Goal: Information Seeking & Learning: Compare options

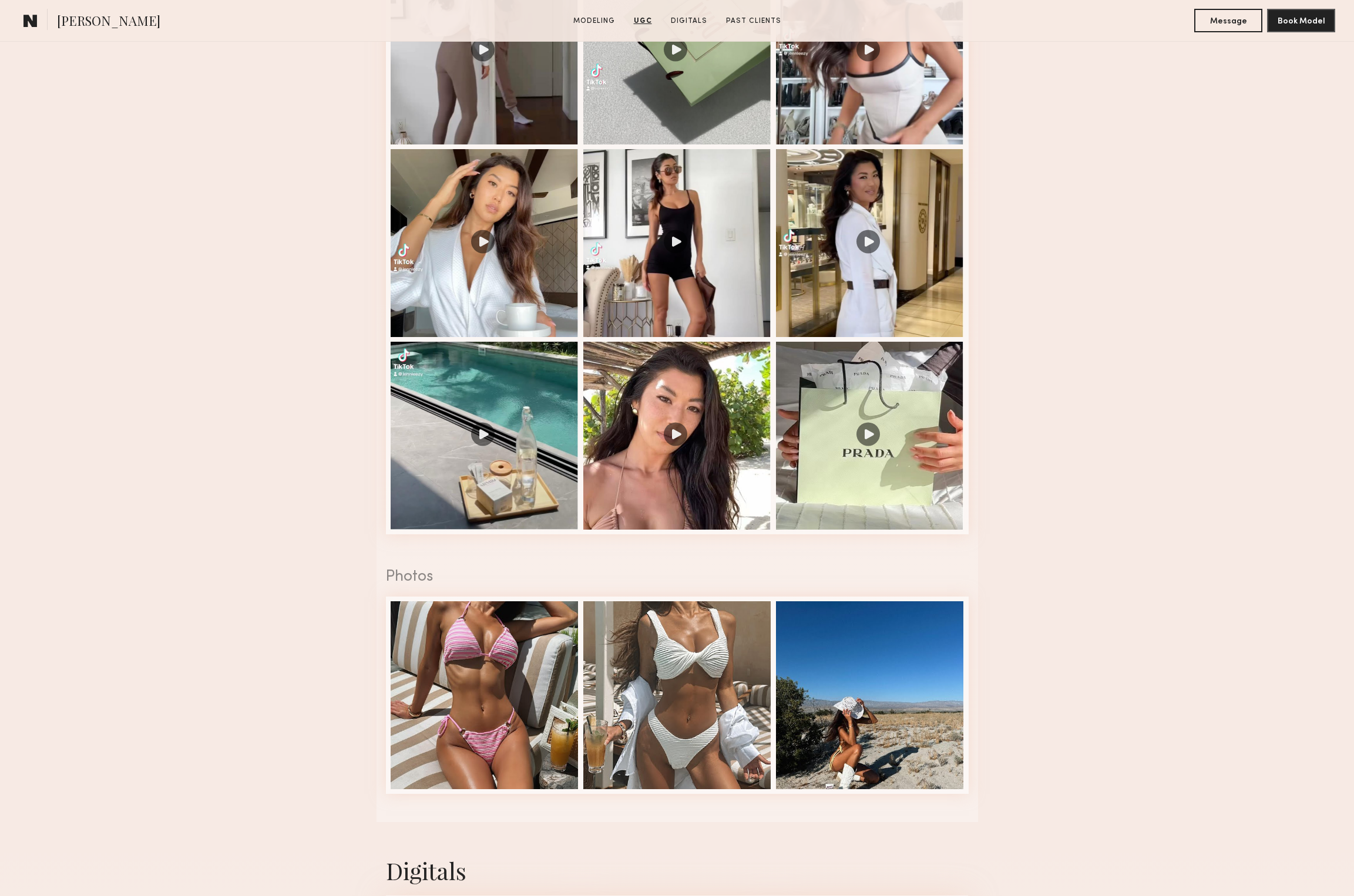
scroll to position [1685, 0]
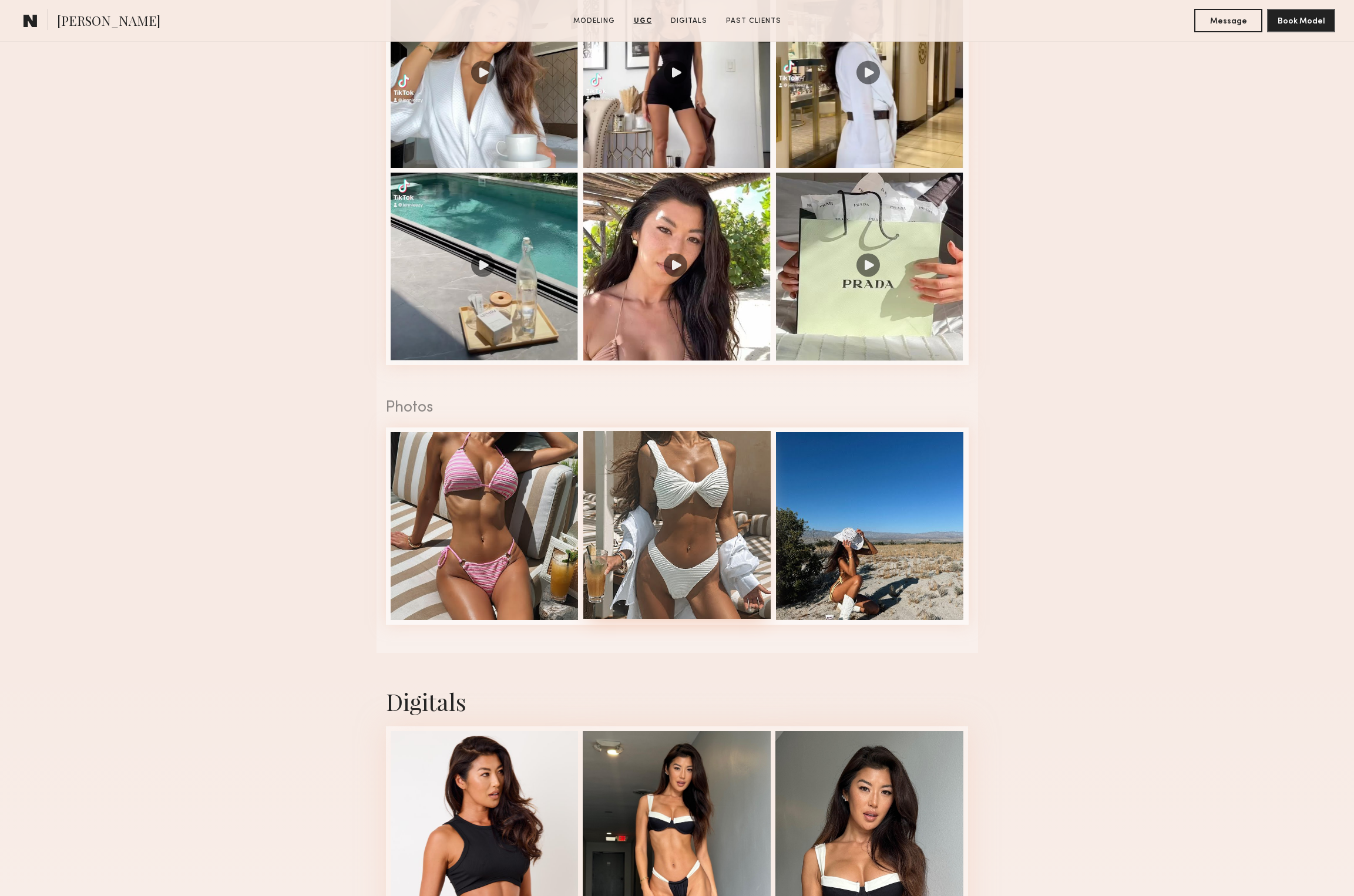
click at [676, 455] on div at bounding box center [677, 525] width 188 height 188
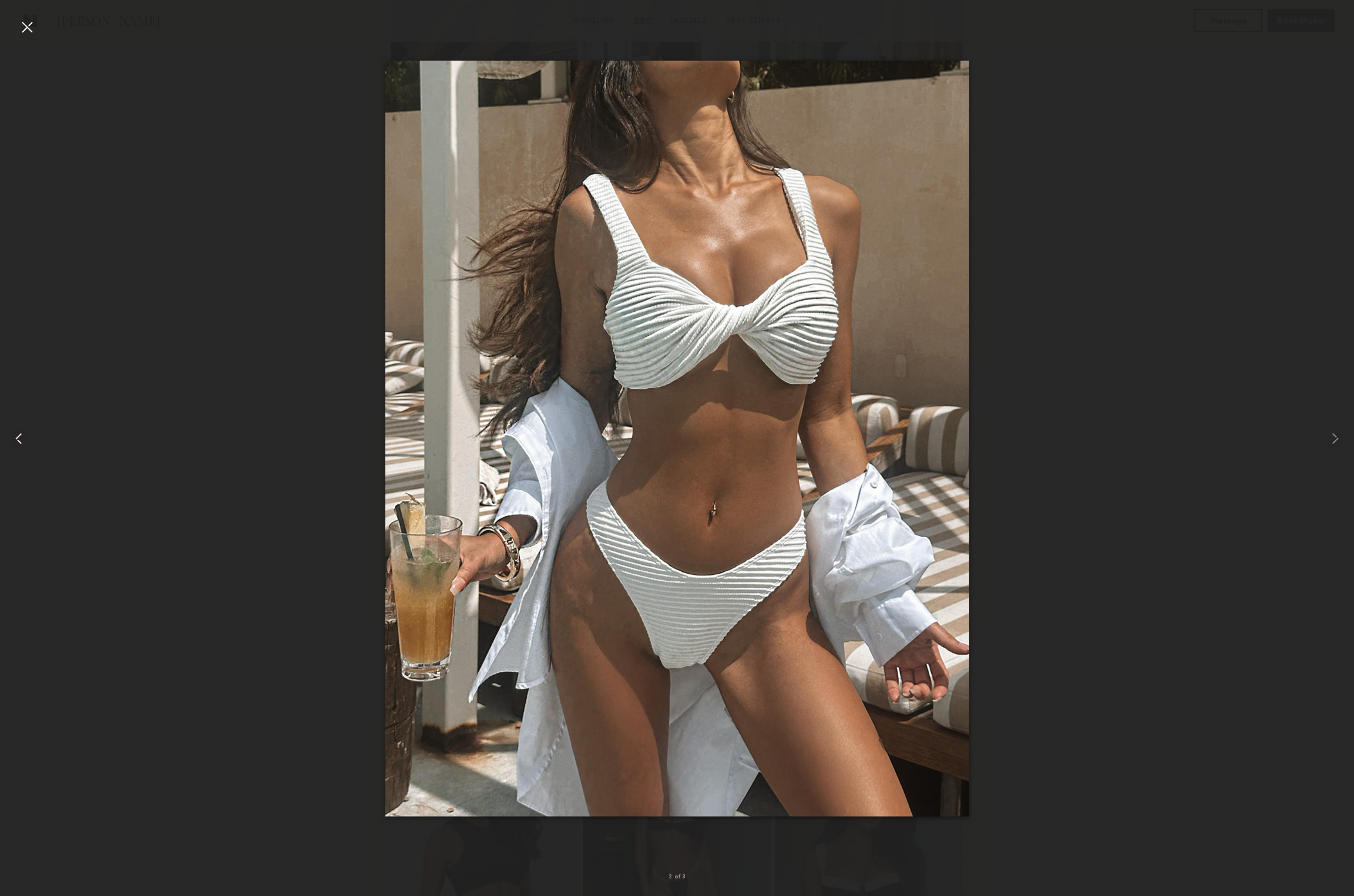
click at [13, 437] on common-icon at bounding box center [19, 439] width 19 height 19
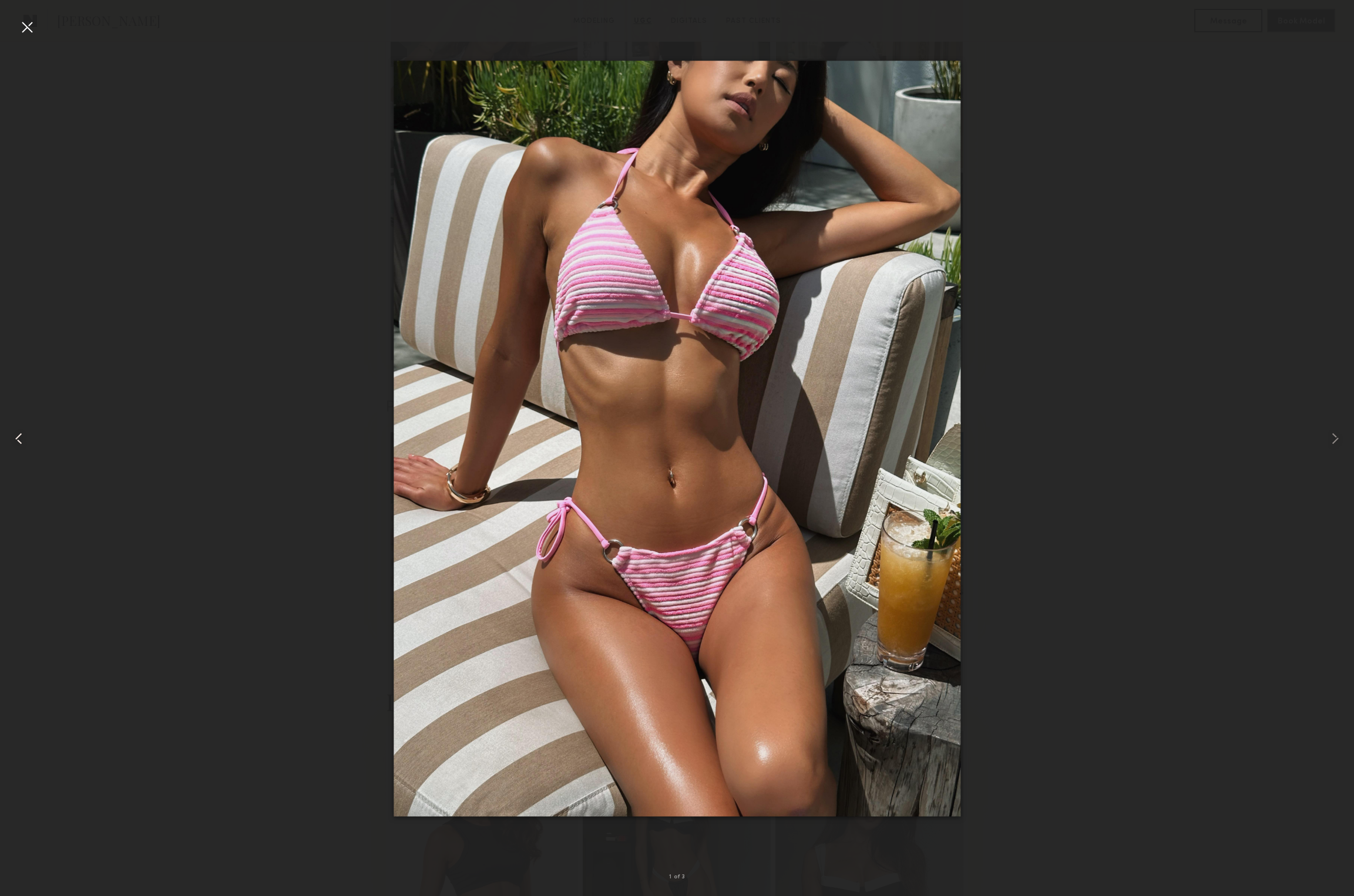
click at [18, 437] on common-icon at bounding box center [19, 439] width 19 height 19
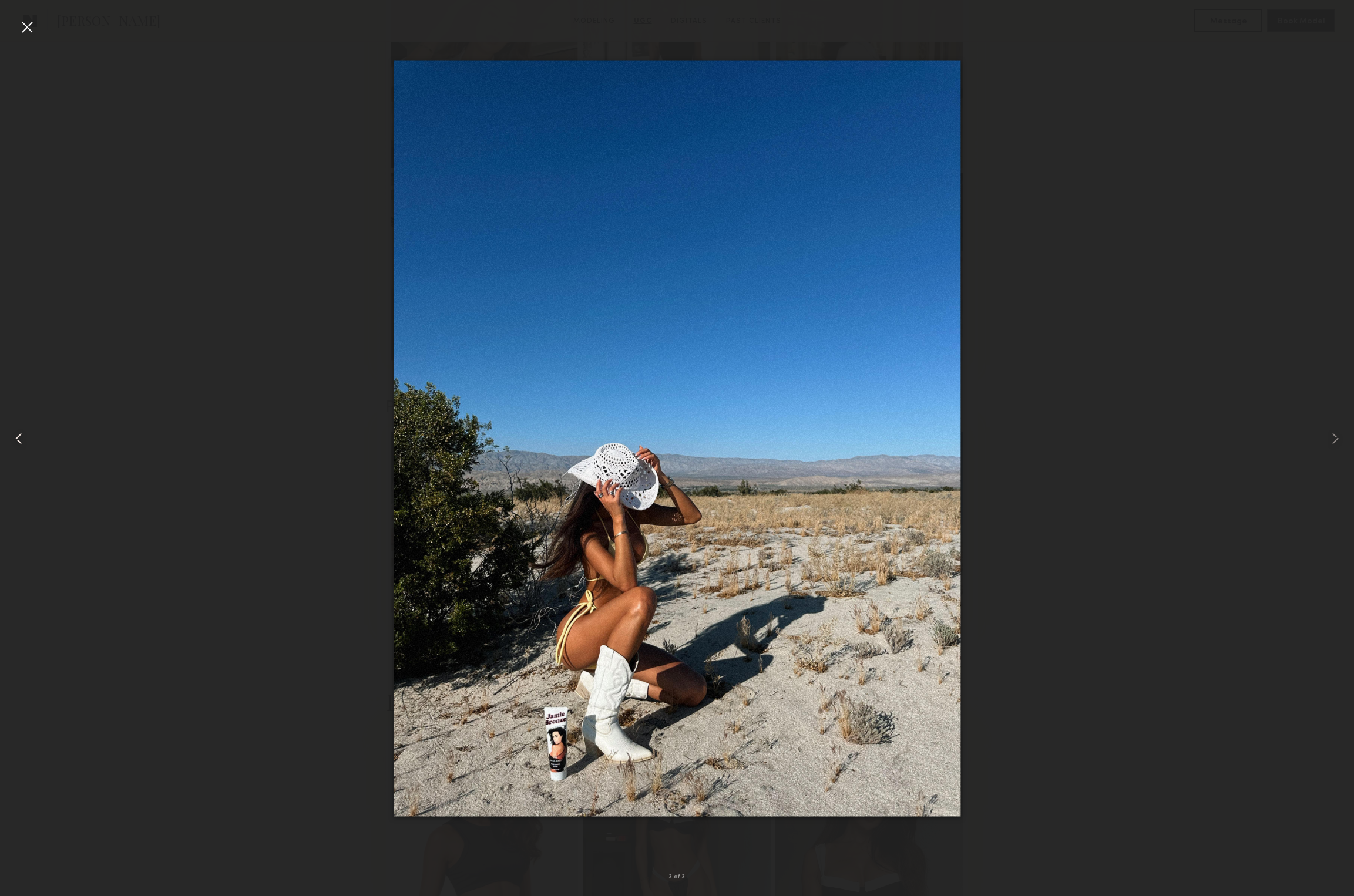
click at [18, 437] on common-icon at bounding box center [19, 439] width 19 height 19
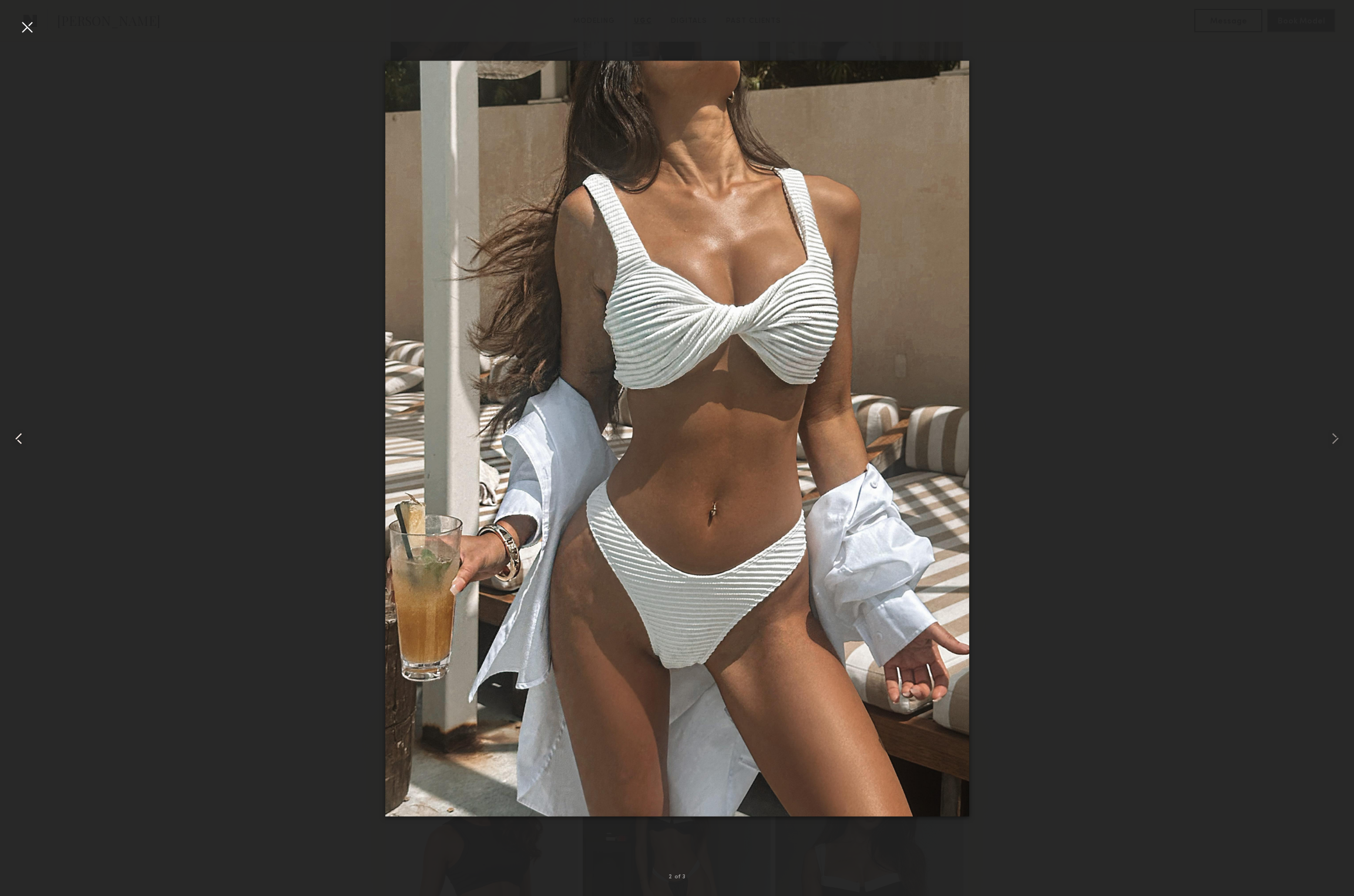
click at [18, 437] on common-icon at bounding box center [19, 439] width 19 height 19
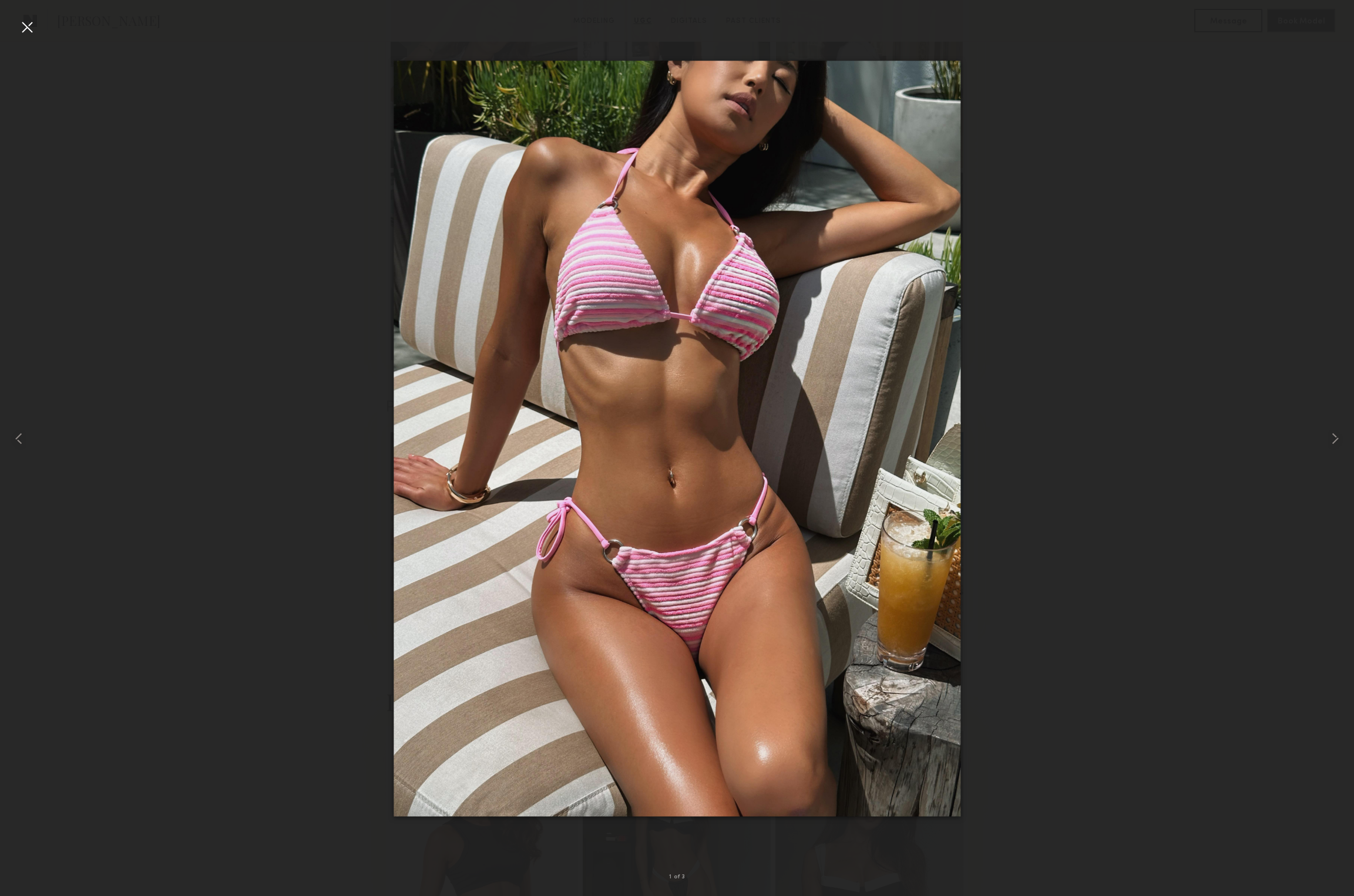
click at [34, 26] on div at bounding box center [27, 27] width 19 height 19
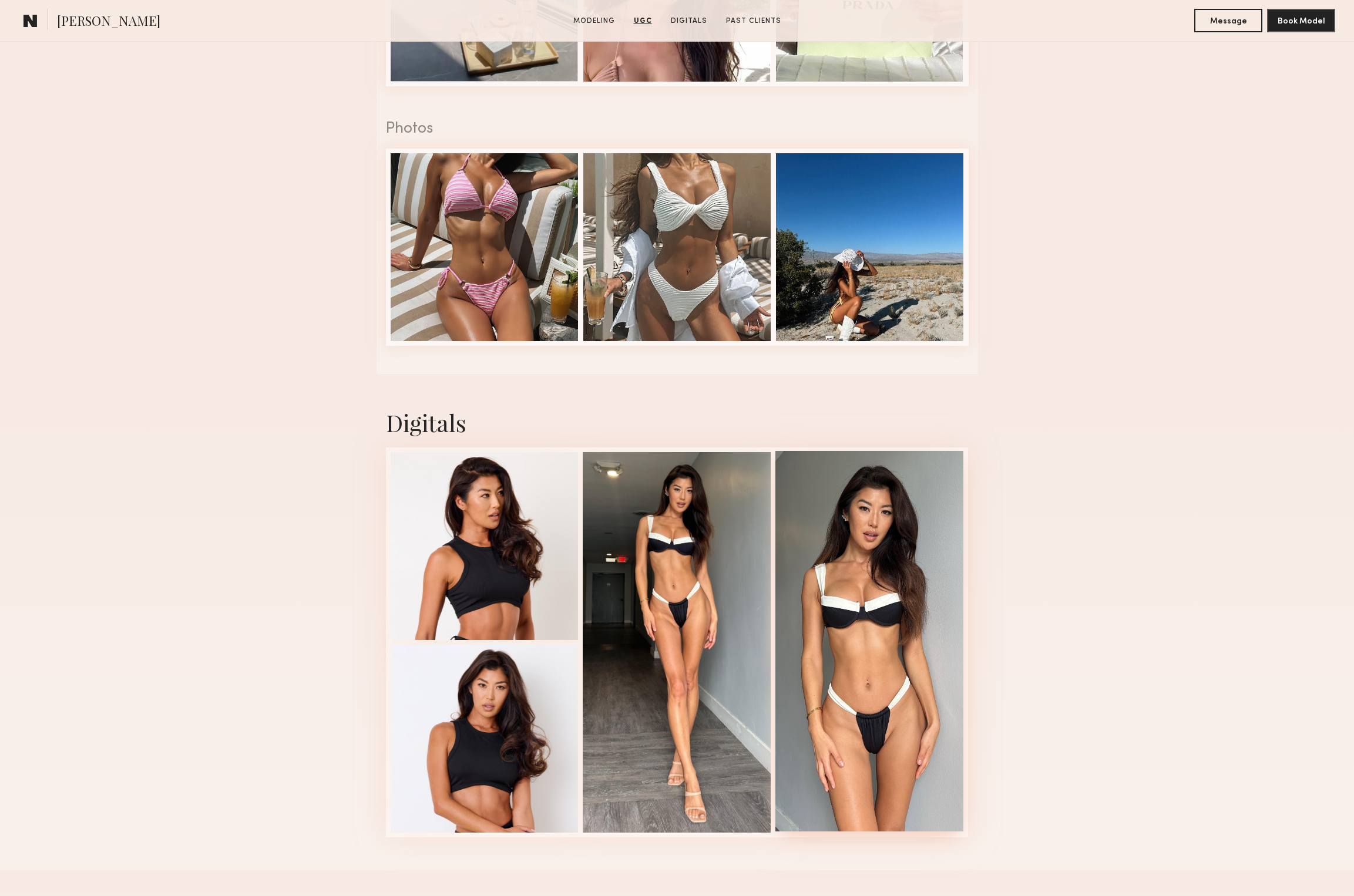
scroll to position [2064, 0]
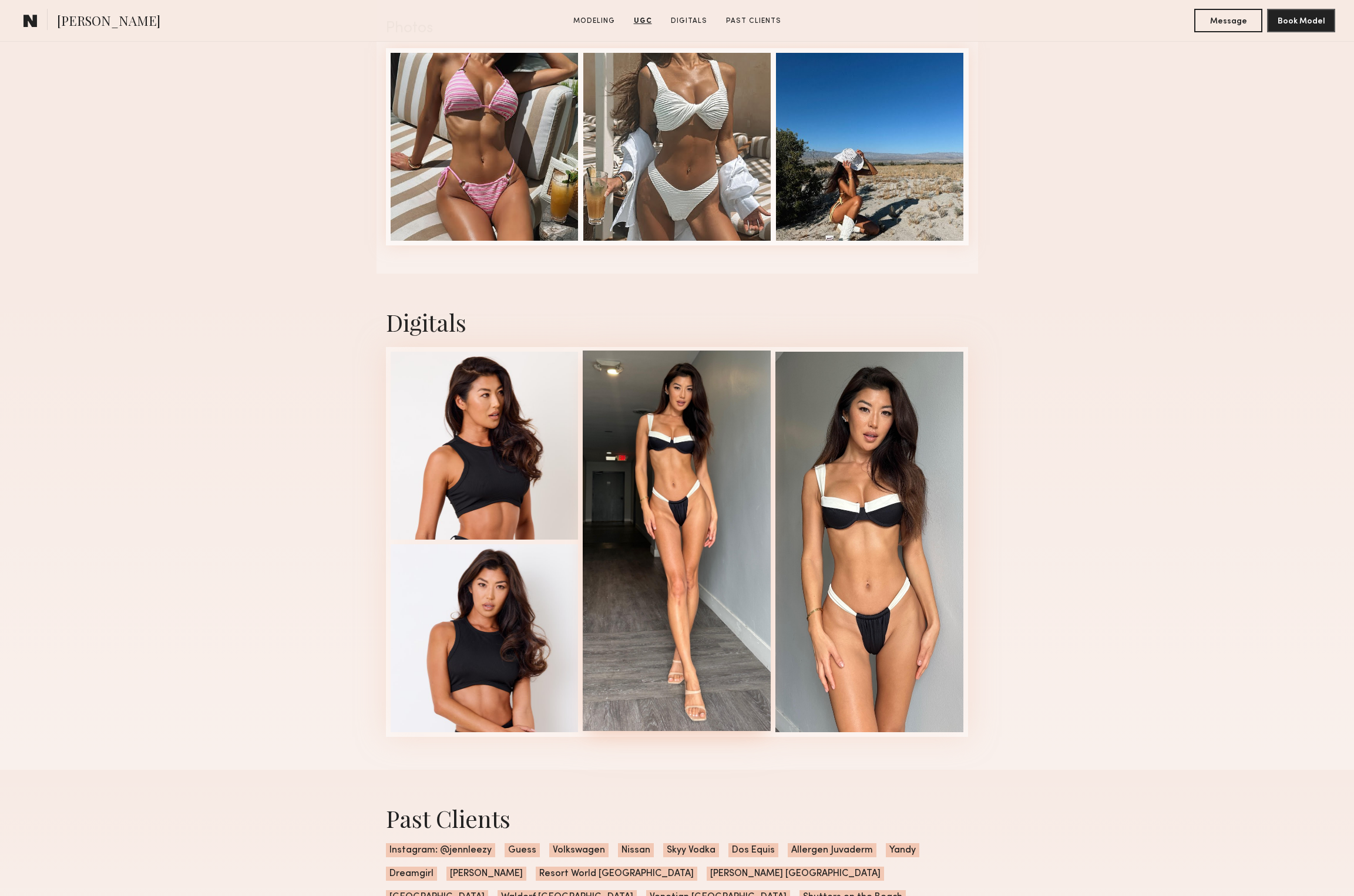
click at [752, 575] on div at bounding box center [676, 541] width 188 height 380
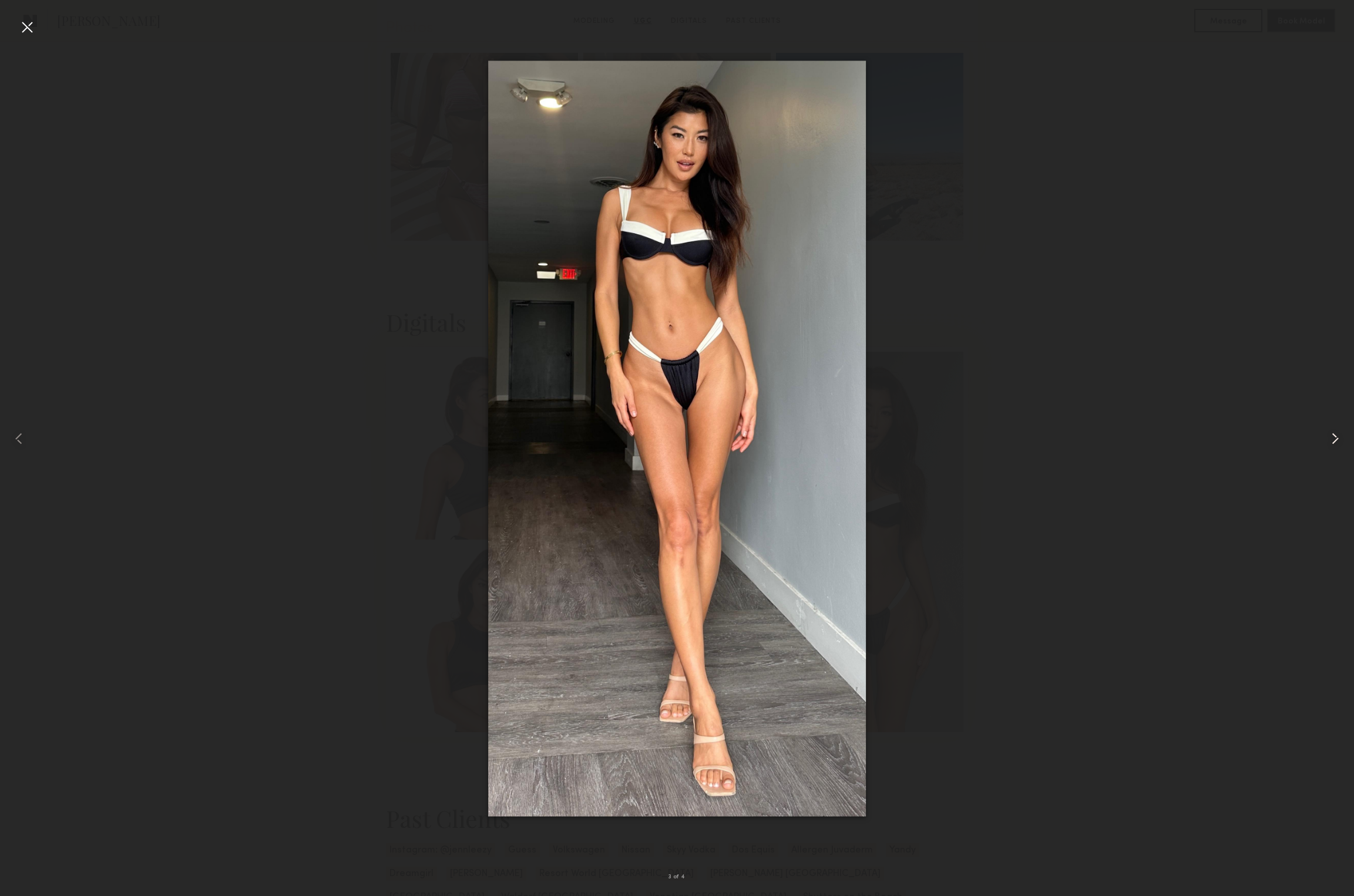
click at [1333, 441] on common-icon at bounding box center [1335, 439] width 19 height 19
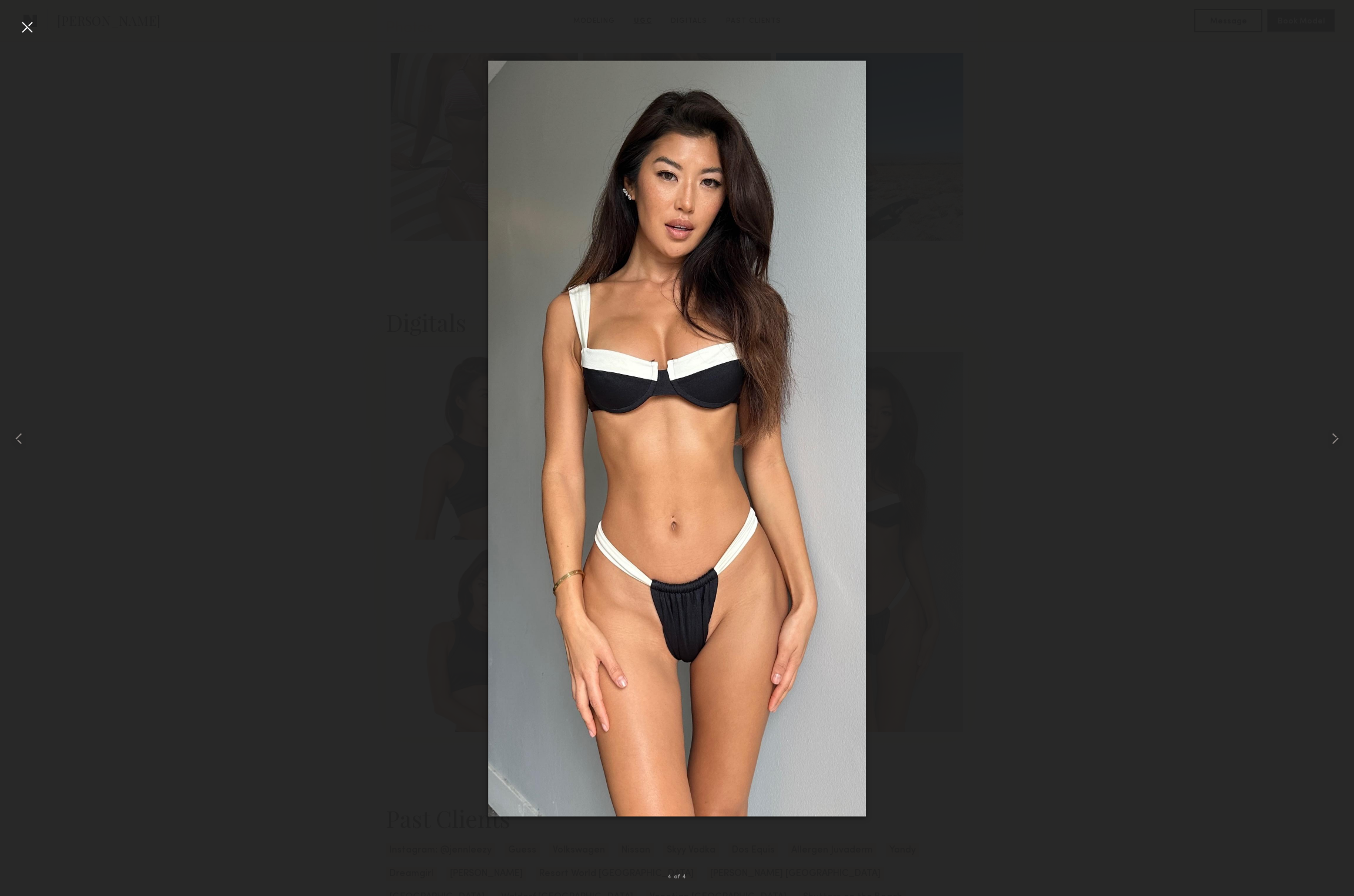
scroll to position [2062, 0]
click at [1335, 437] on common-icon at bounding box center [1335, 439] width 19 height 19
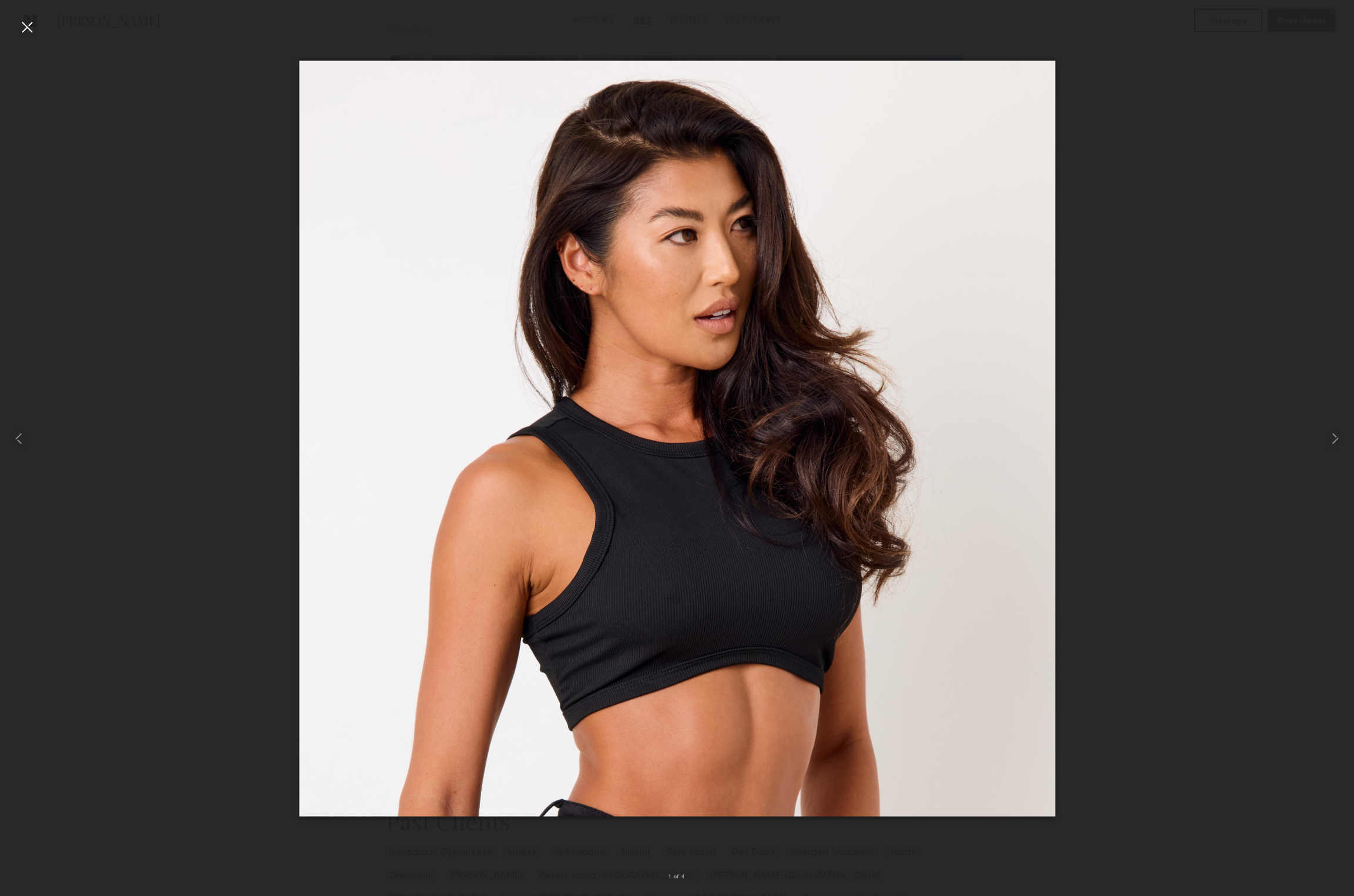
click at [26, 27] on div at bounding box center [27, 27] width 19 height 19
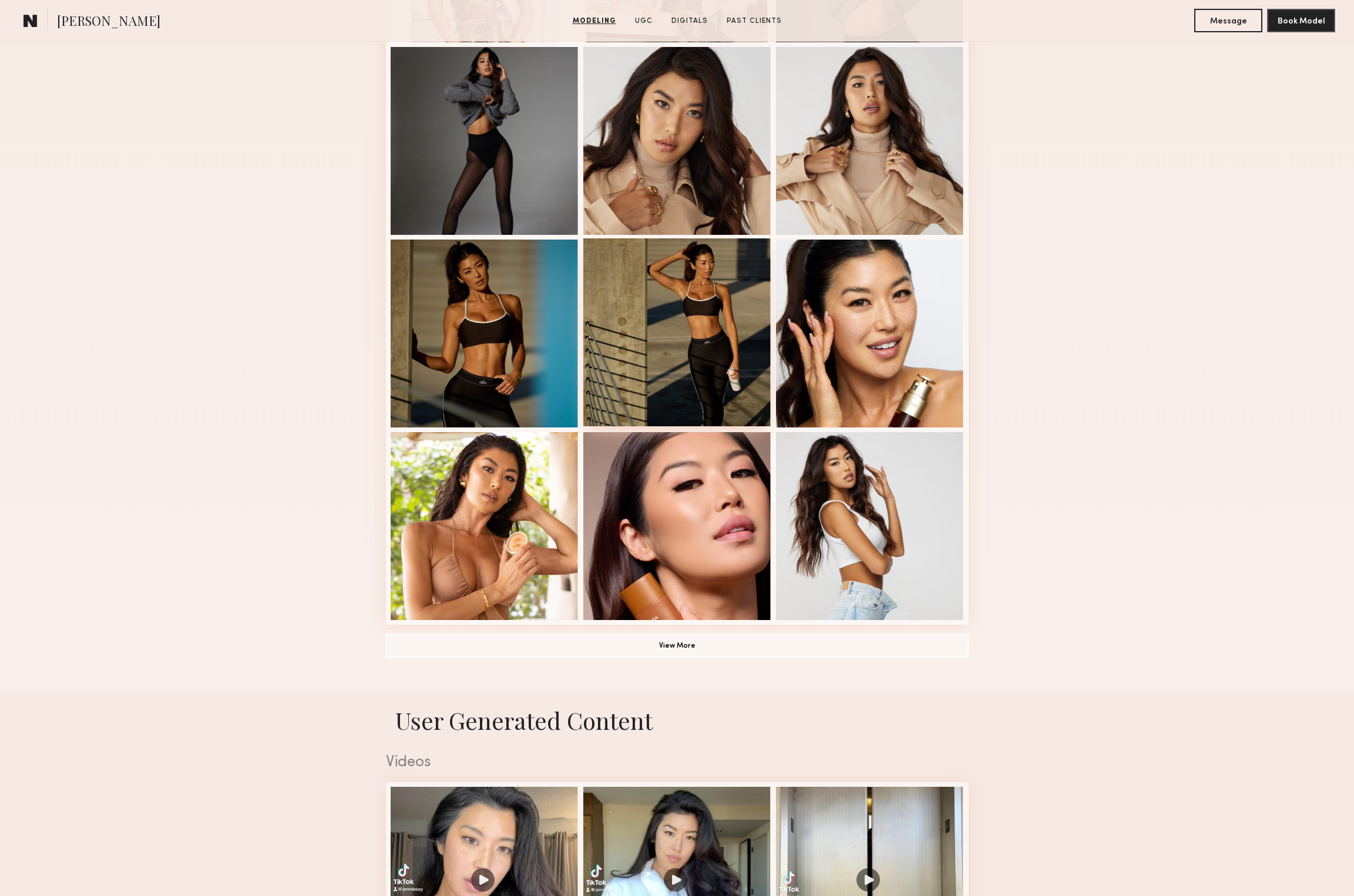
scroll to position [355, 0]
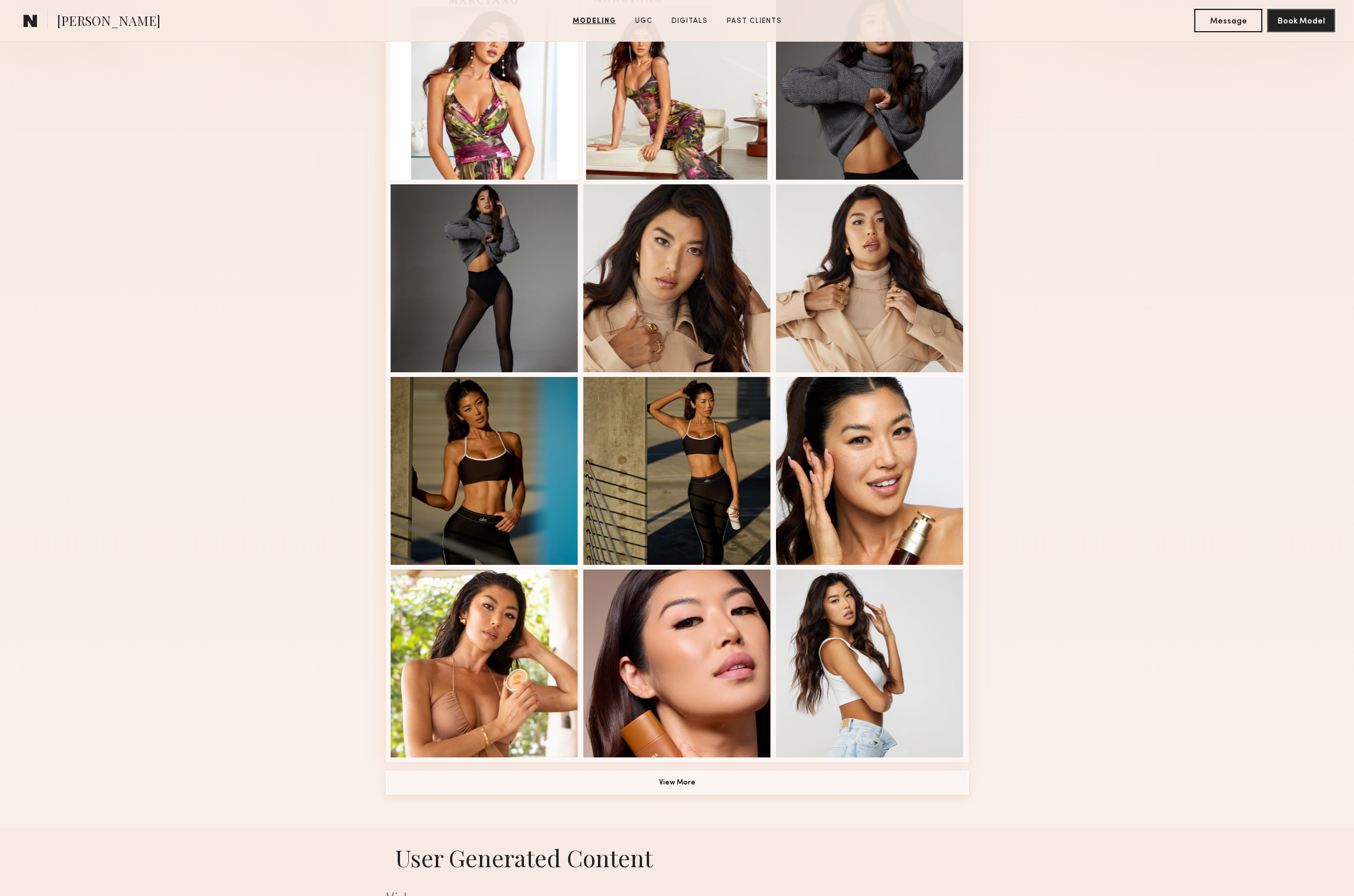
drag, startPoint x: 649, startPoint y: 782, endPoint x: 579, endPoint y: 743, distance: 80.1
click at [649, 782] on button "View More" at bounding box center [677, 783] width 583 height 24
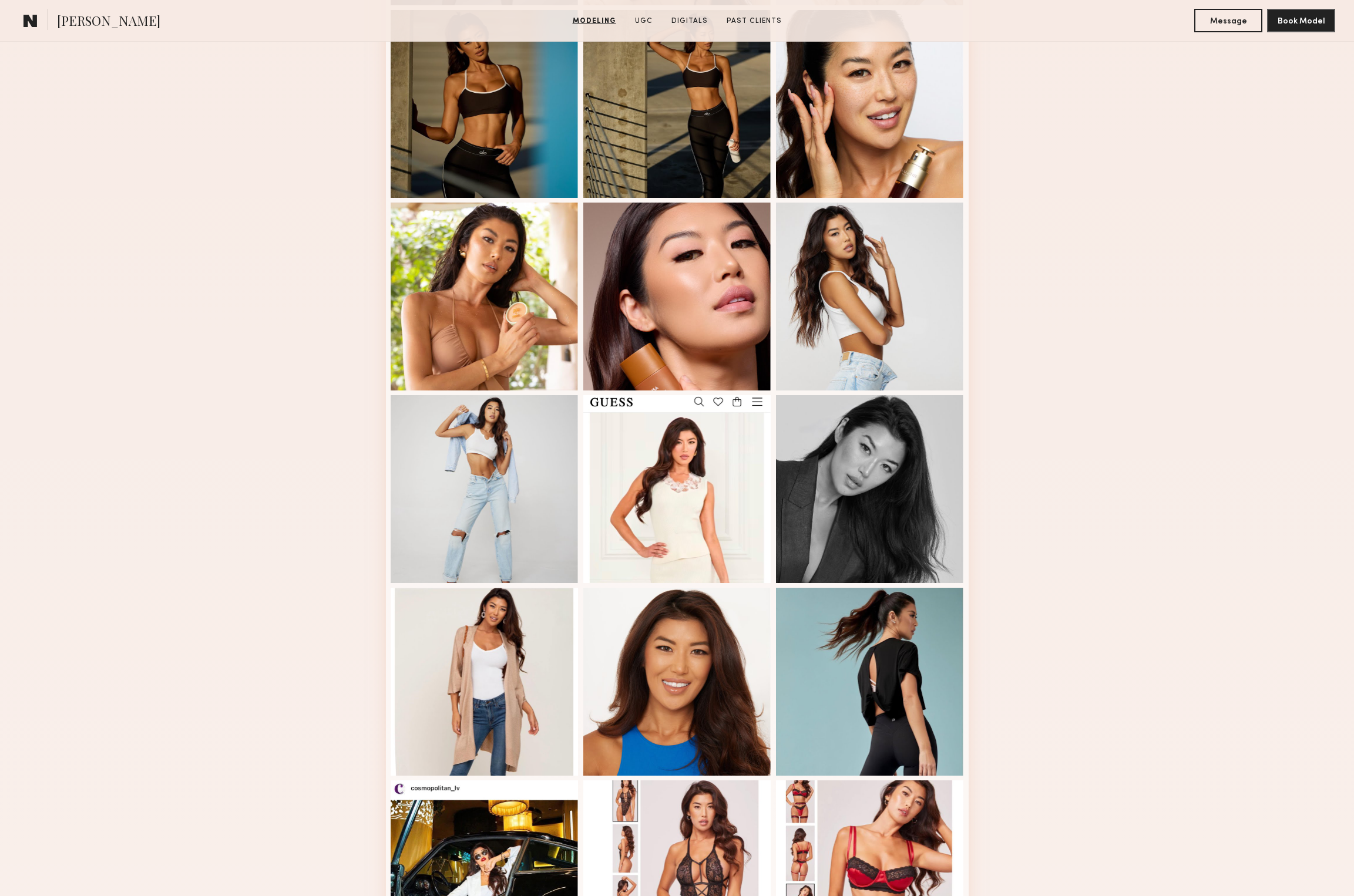
scroll to position [1094, 0]
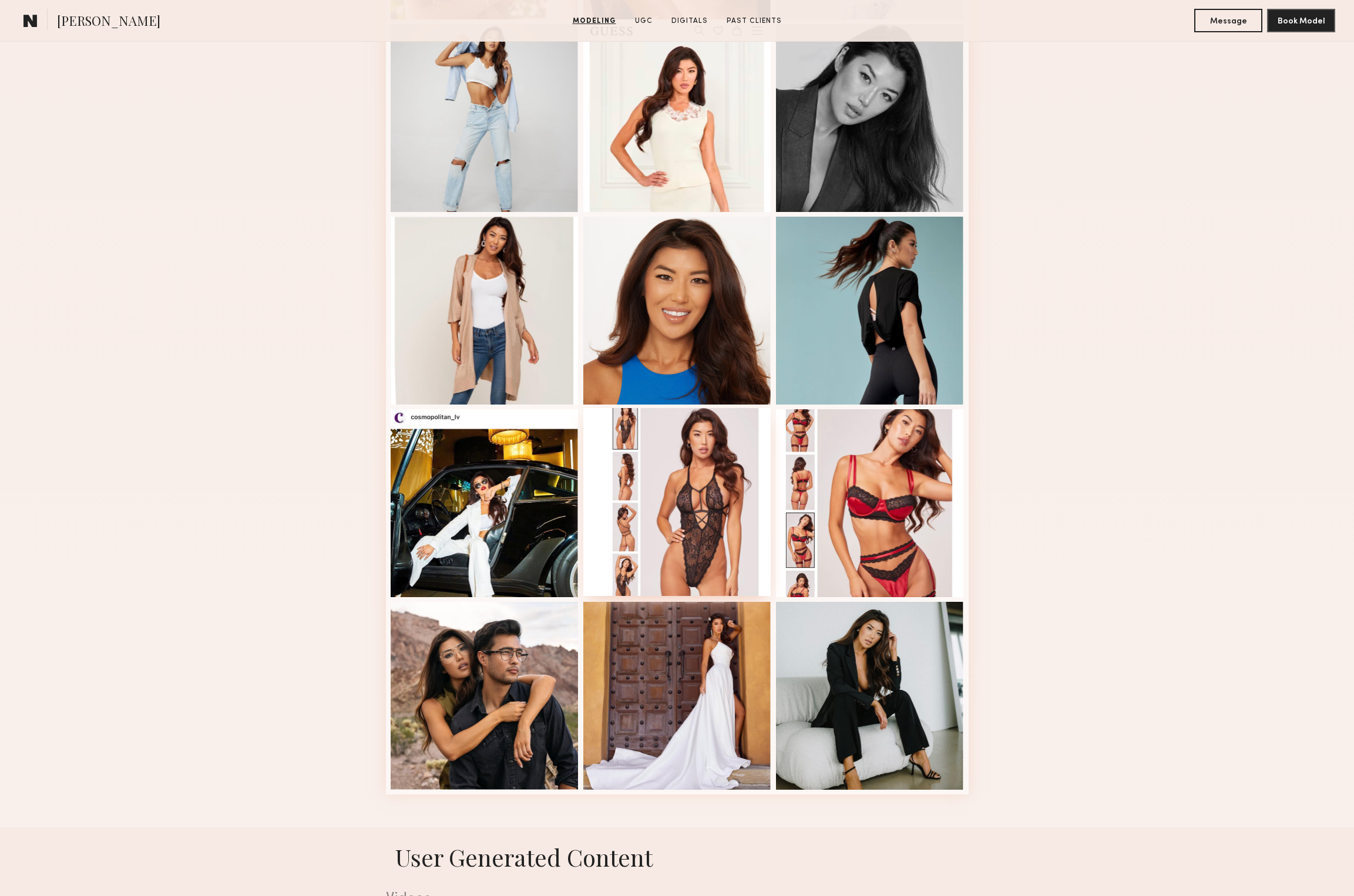
click at [676, 523] on div at bounding box center [677, 502] width 188 height 188
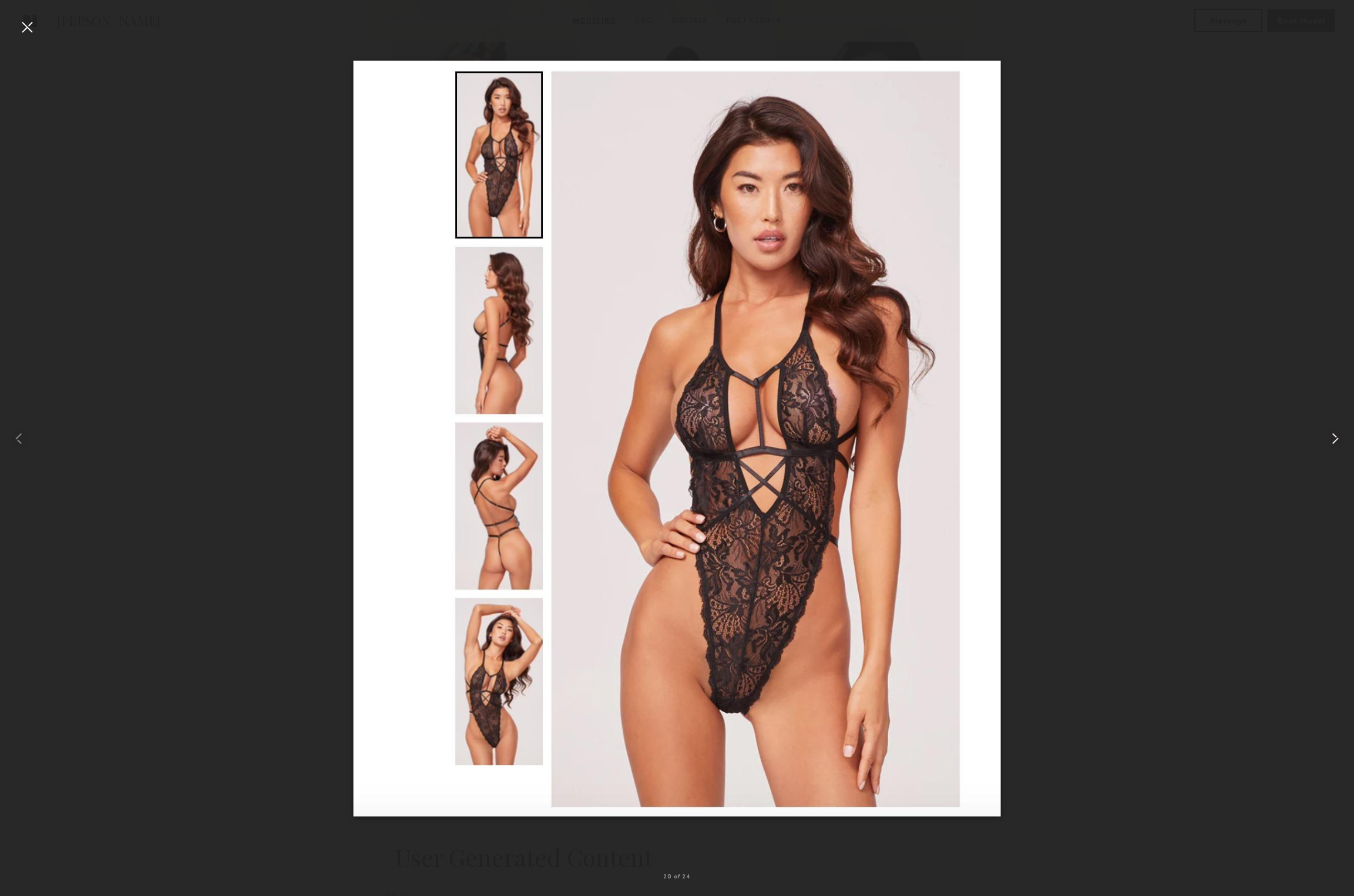
click at [1335, 435] on common-icon at bounding box center [1335, 439] width 19 height 19
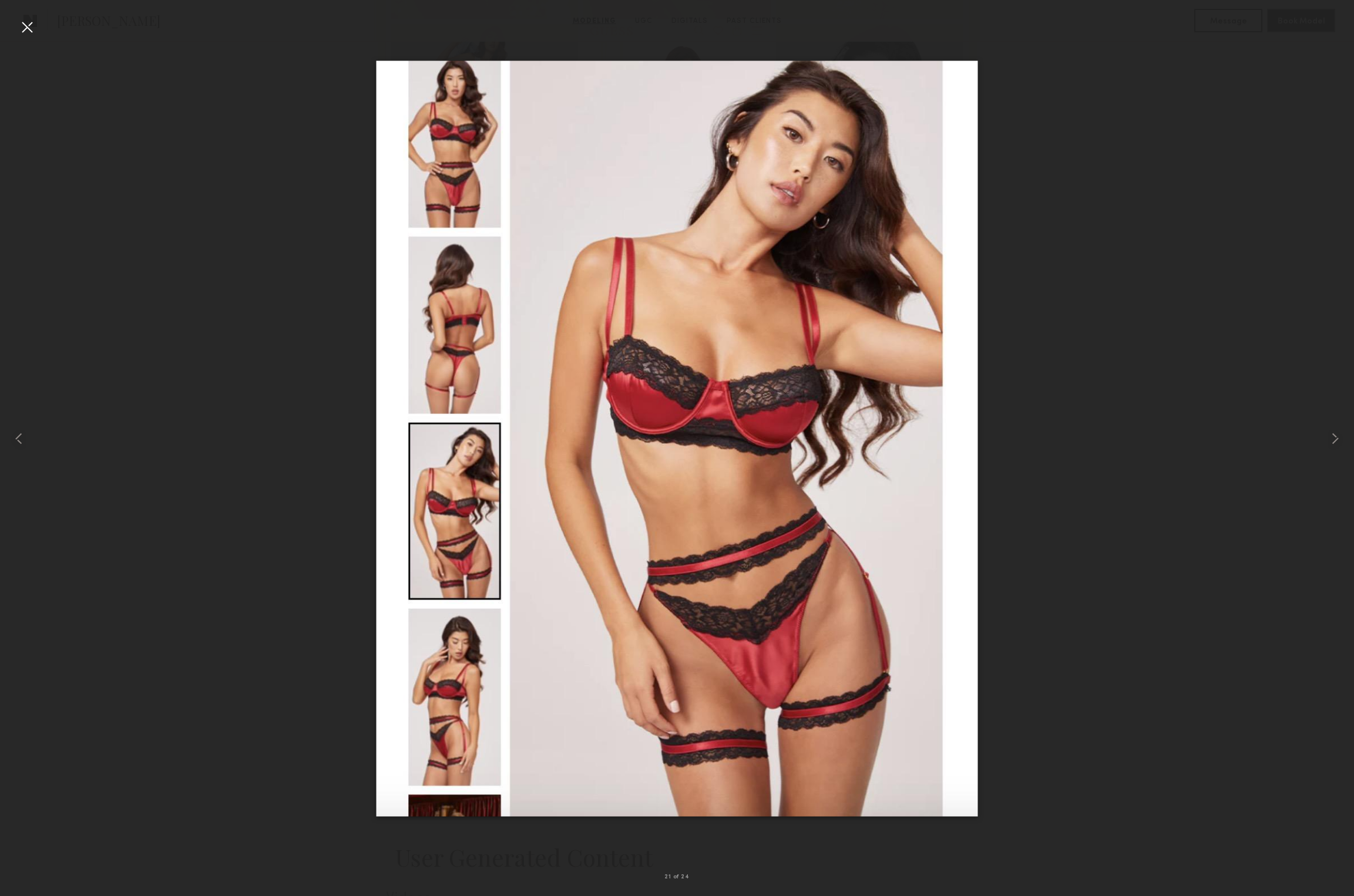
click at [27, 27] on div at bounding box center [27, 27] width 19 height 19
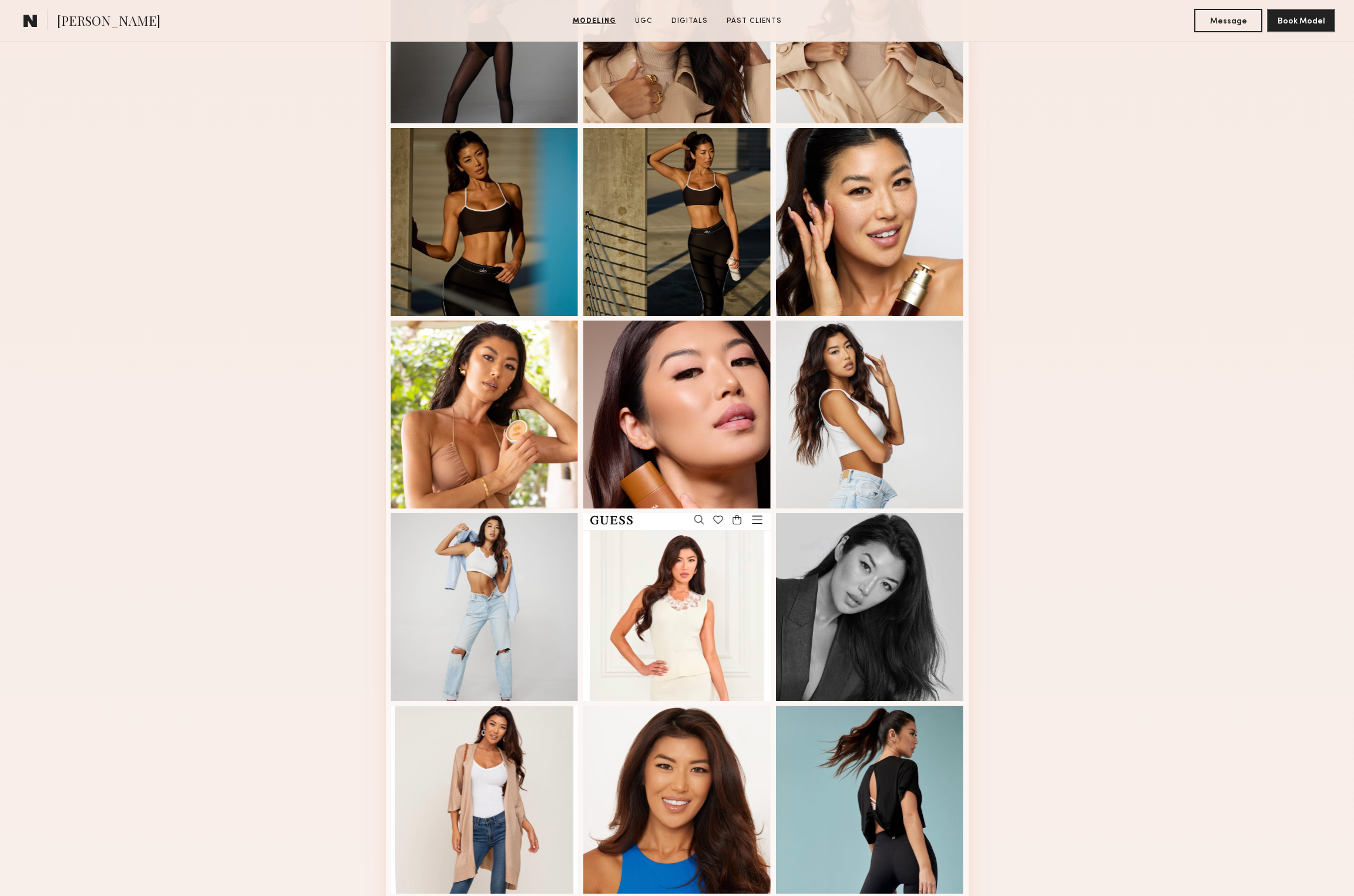
scroll to position [813, 0]
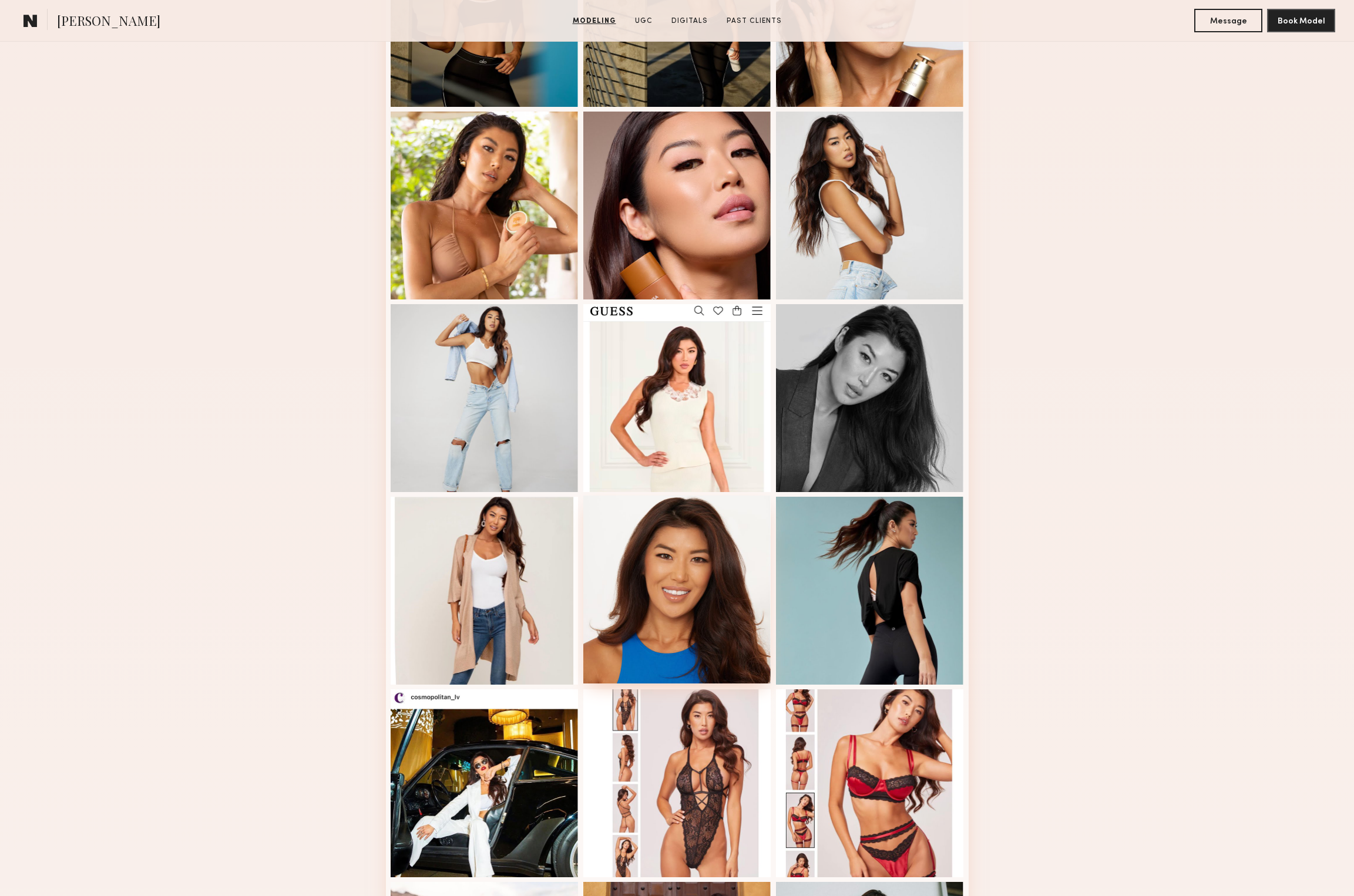
click at [660, 621] on div at bounding box center [677, 590] width 188 height 188
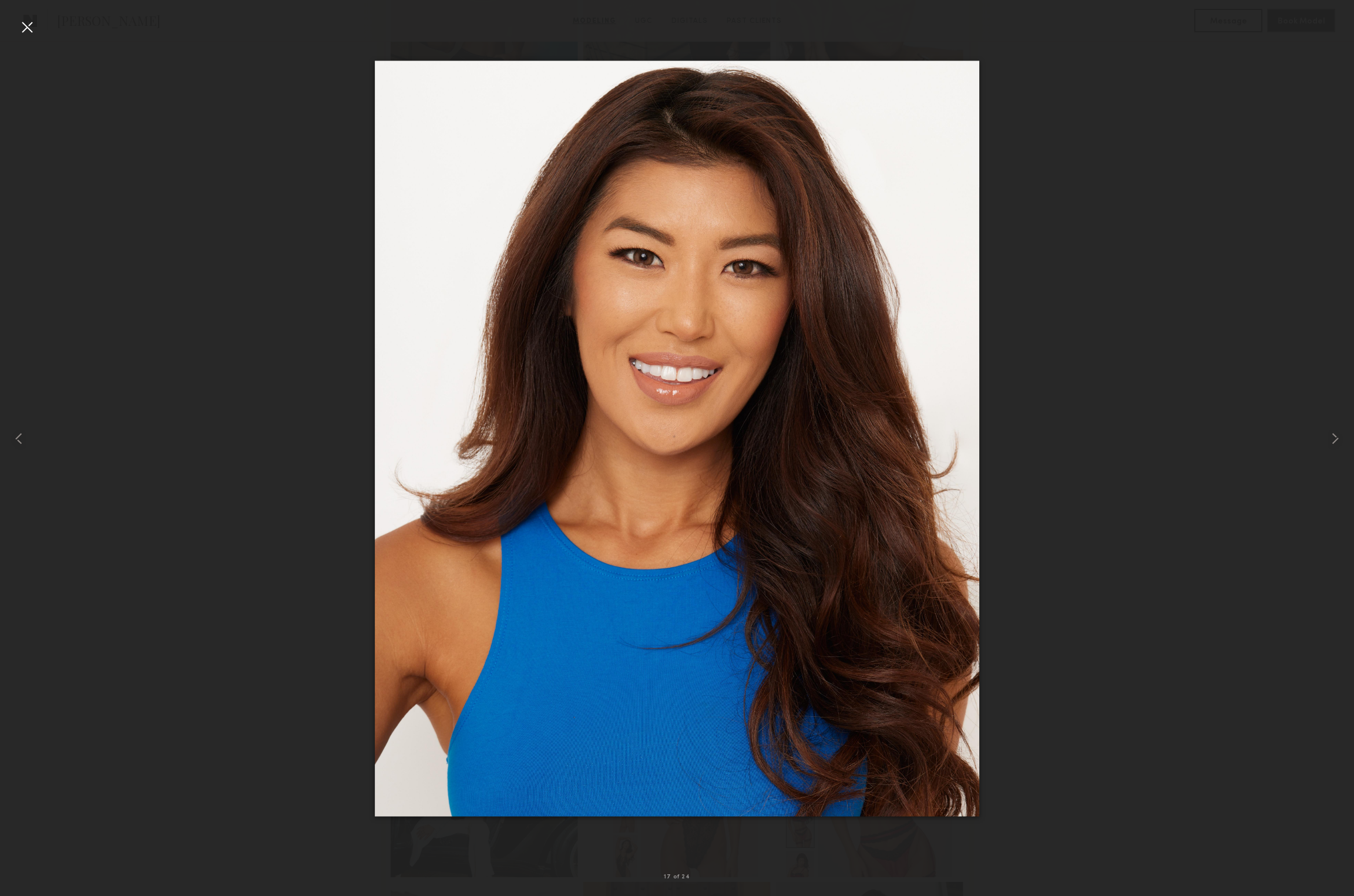
drag, startPoint x: 25, startPoint y: 26, endPoint x: 86, endPoint y: 43, distance: 63.3
click at [25, 26] on div at bounding box center [27, 27] width 19 height 19
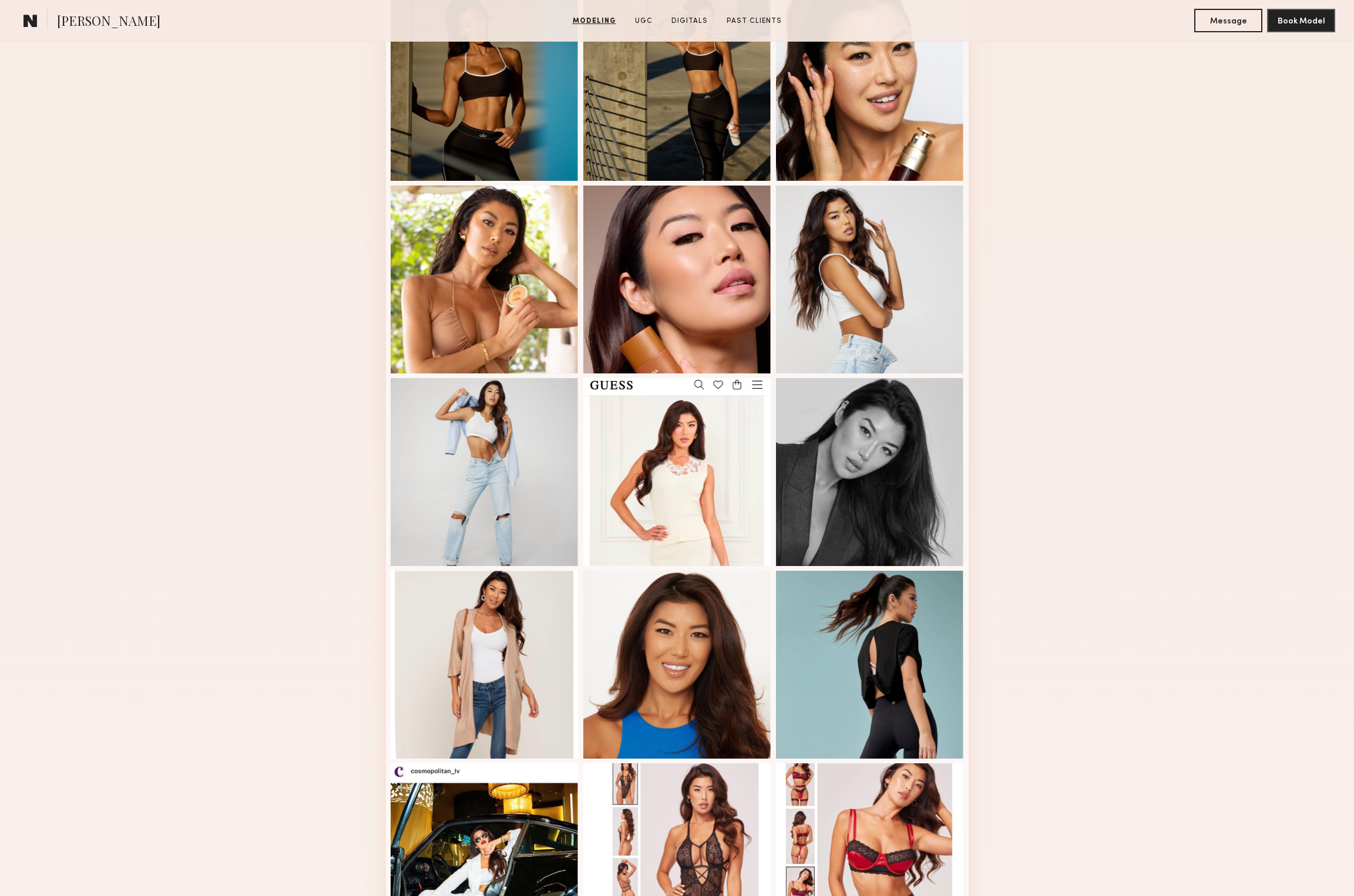
scroll to position [582, 0]
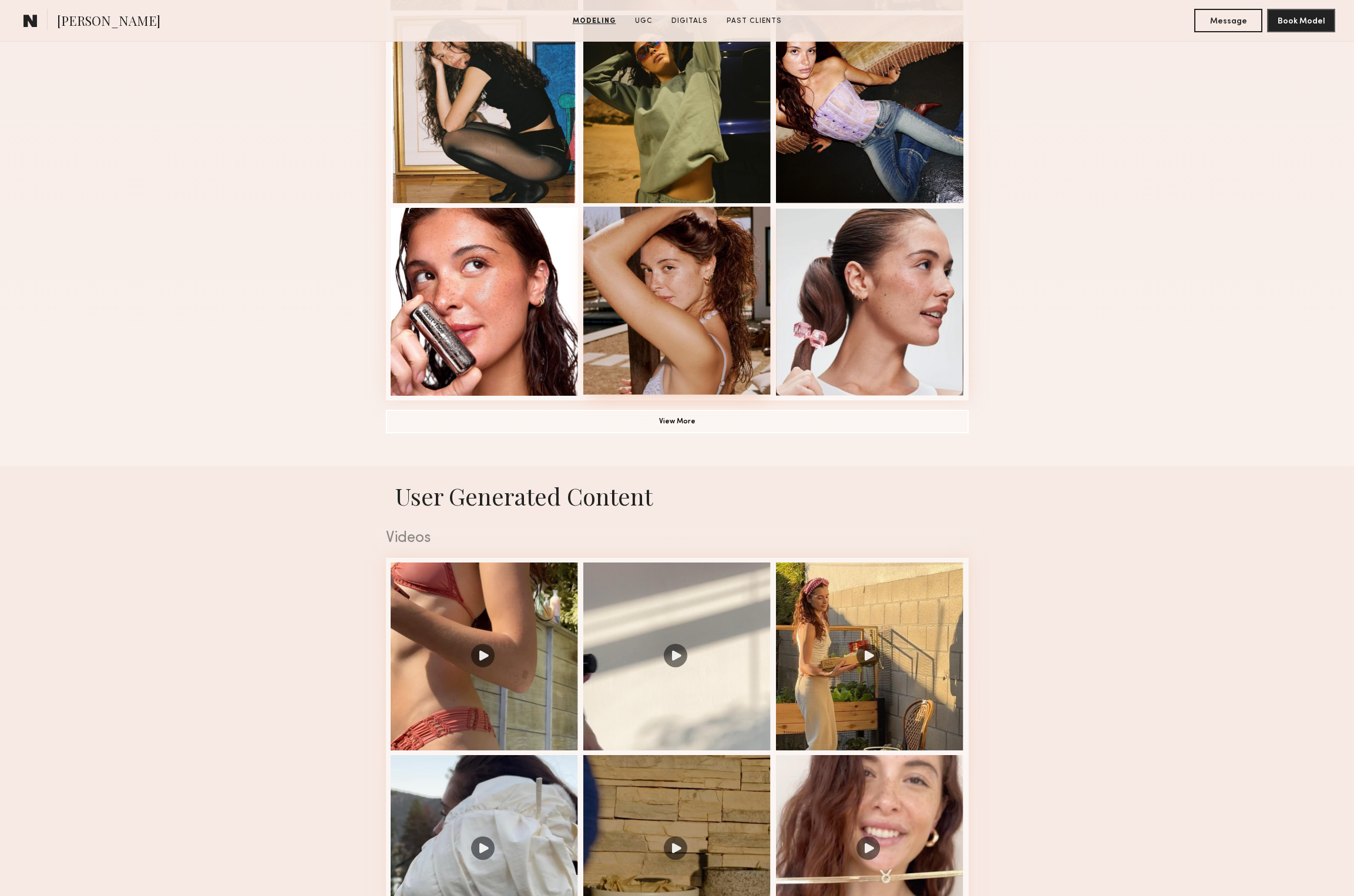
scroll to position [581, 0]
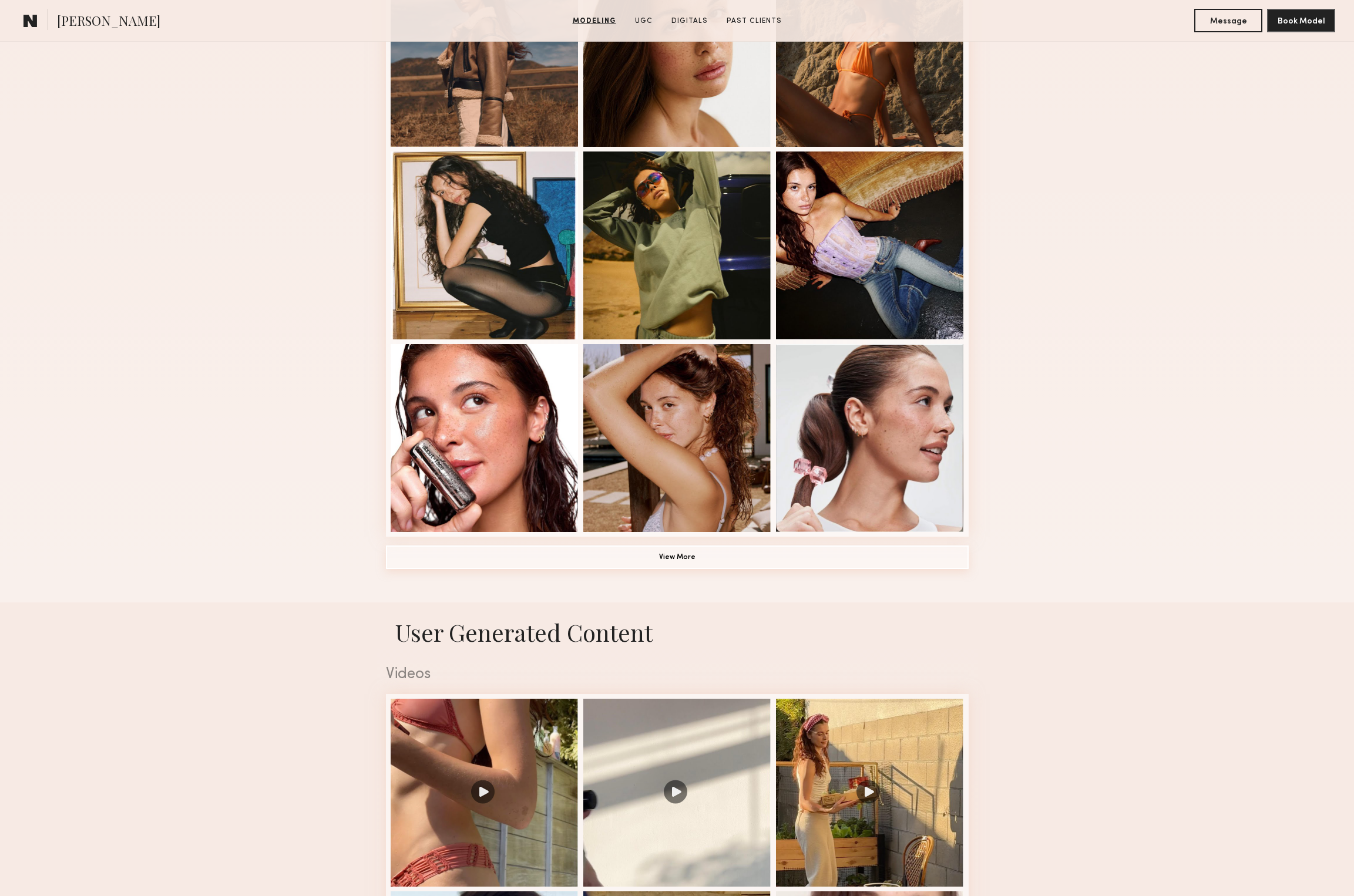
click at [669, 561] on button "View More" at bounding box center [677, 557] width 583 height 24
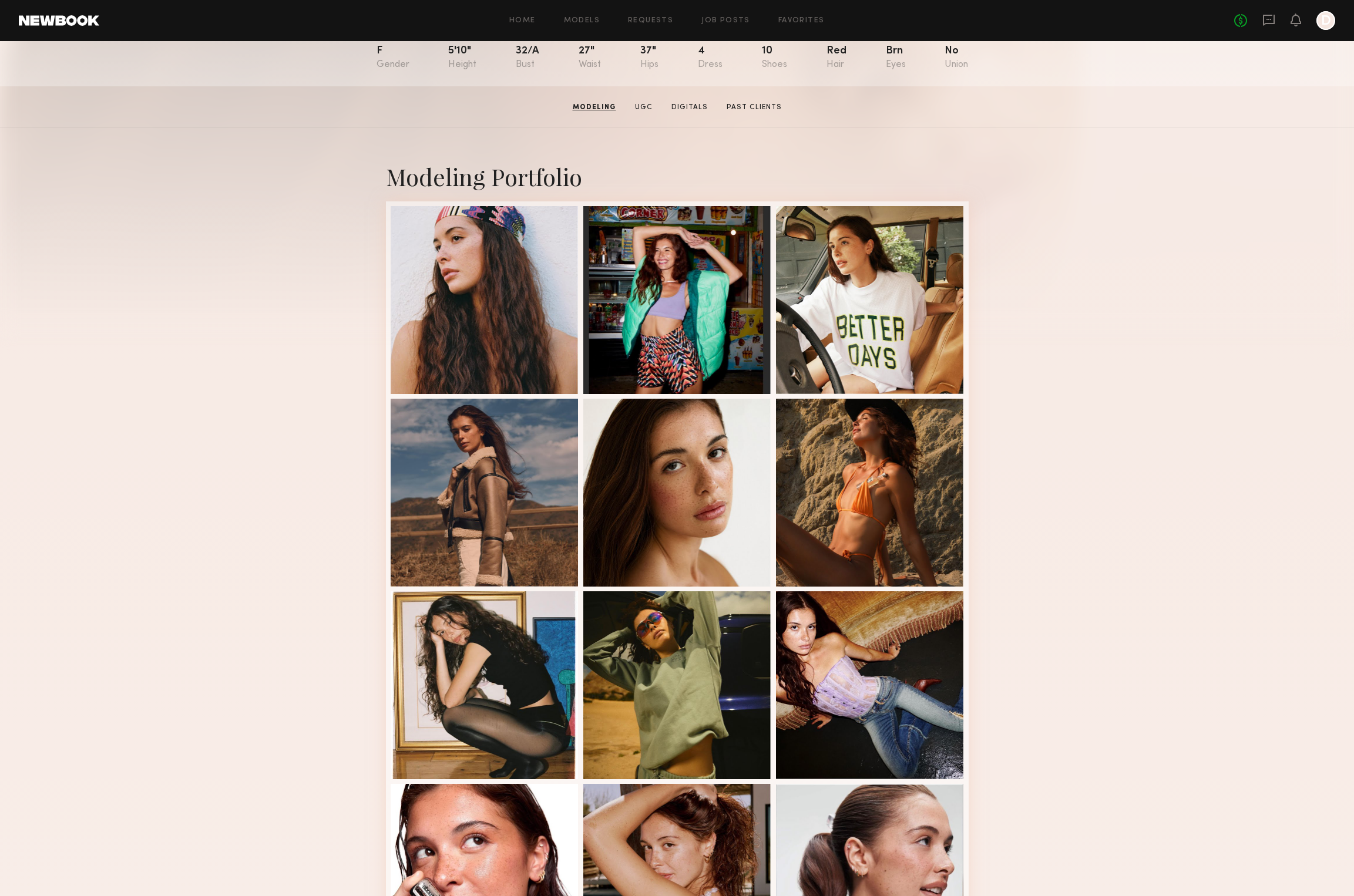
scroll to position [137, 0]
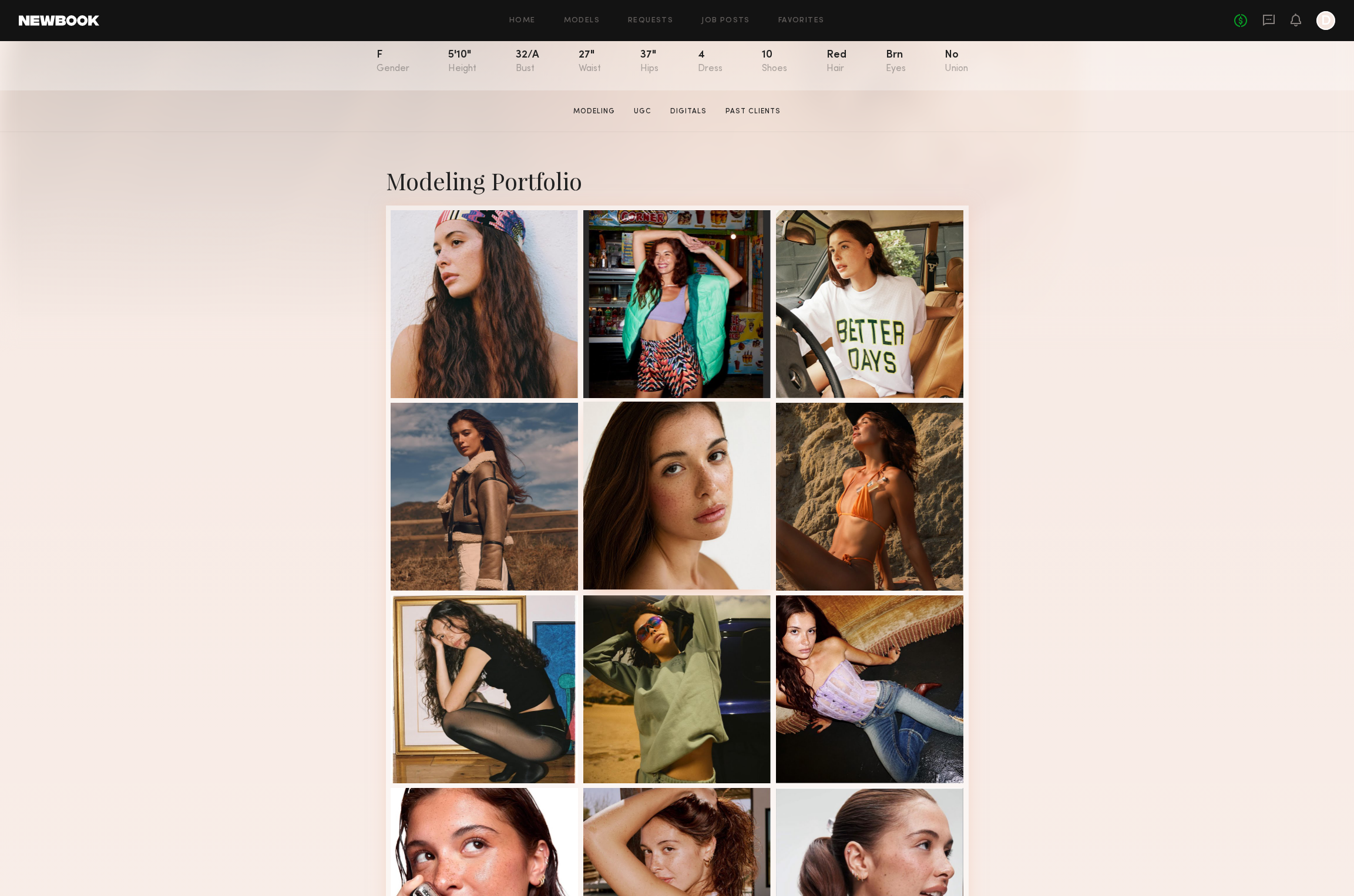
click at [655, 484] on div at bounding box center [677, 495] width 188 height 188
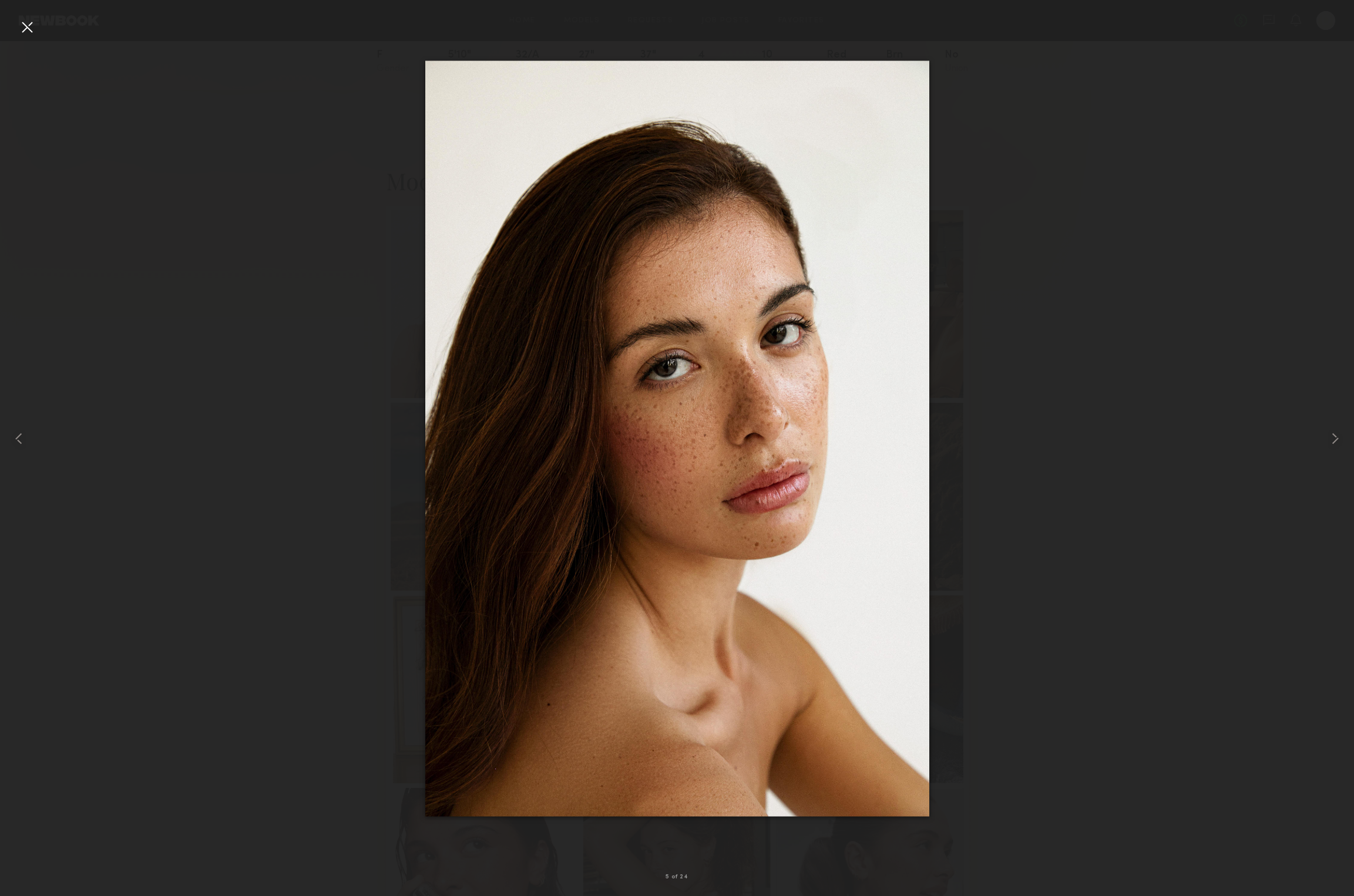
click at [117, 321] on div at bounding box center [677, 438] width 1354 height 839
click at [26, 18] on div at bounding box center [27, 27] width 19 height 19
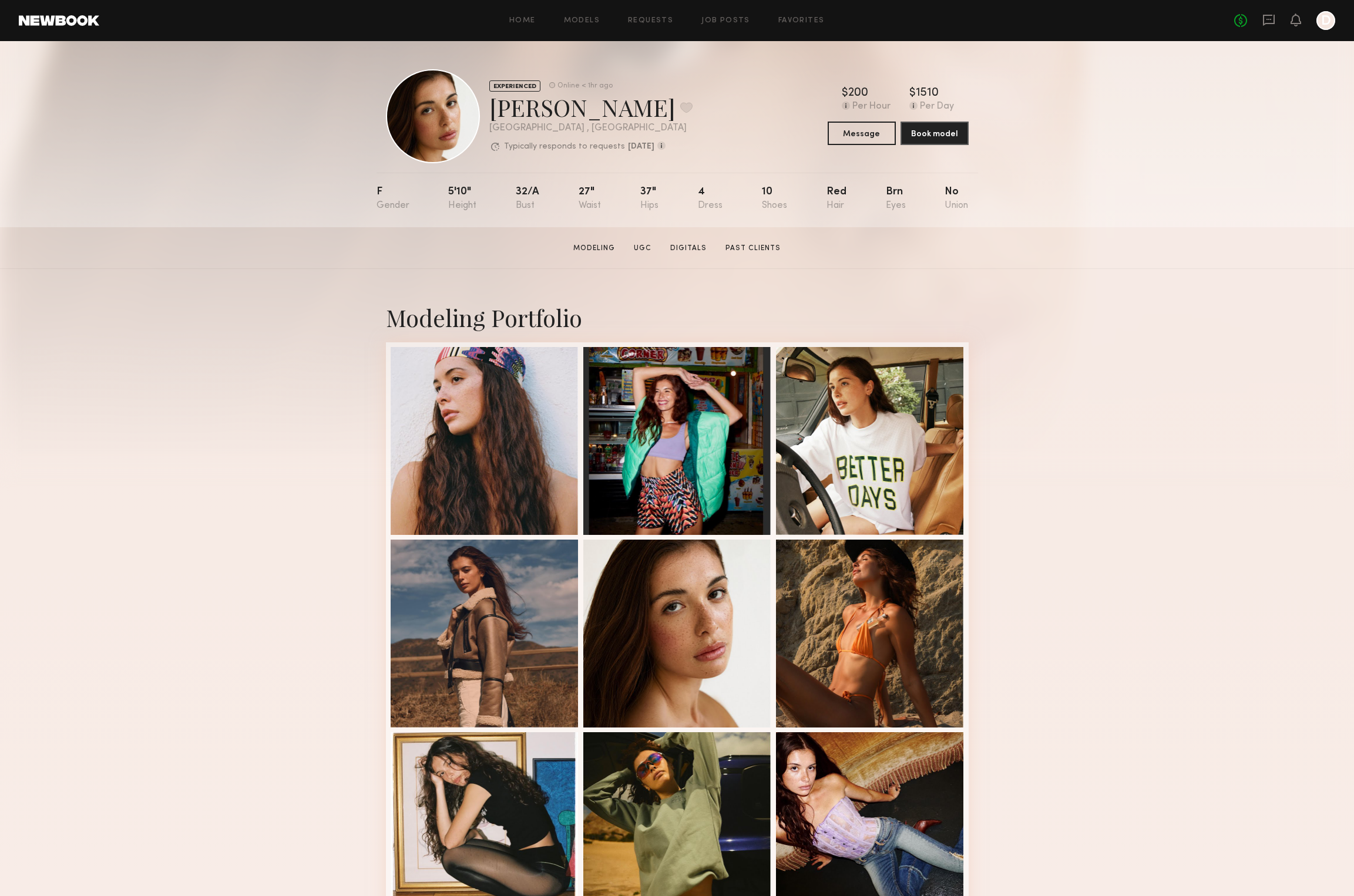
scroll to position [0, 0]
click at [425, 118] on div at bounding box center [433, 116] width 94 height 94
click at [517, 378] on div at bounding box center [484, 440] width 188 height 188
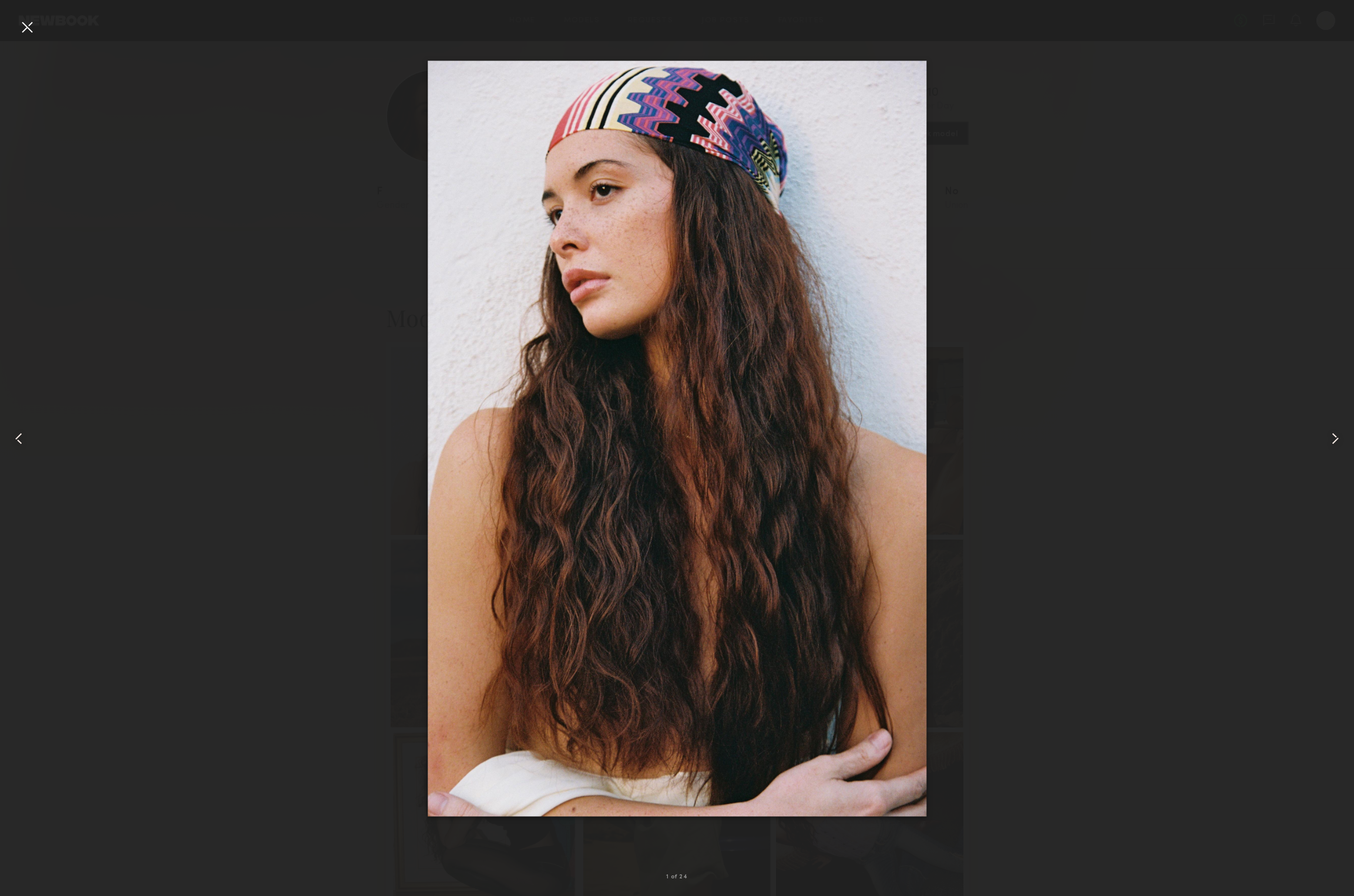
click at [345, 408] on div at bounding box center [677, 438] width 1354 height 839
click at [21, 24] on div at bounding box center [27, 27] width 19 height 19
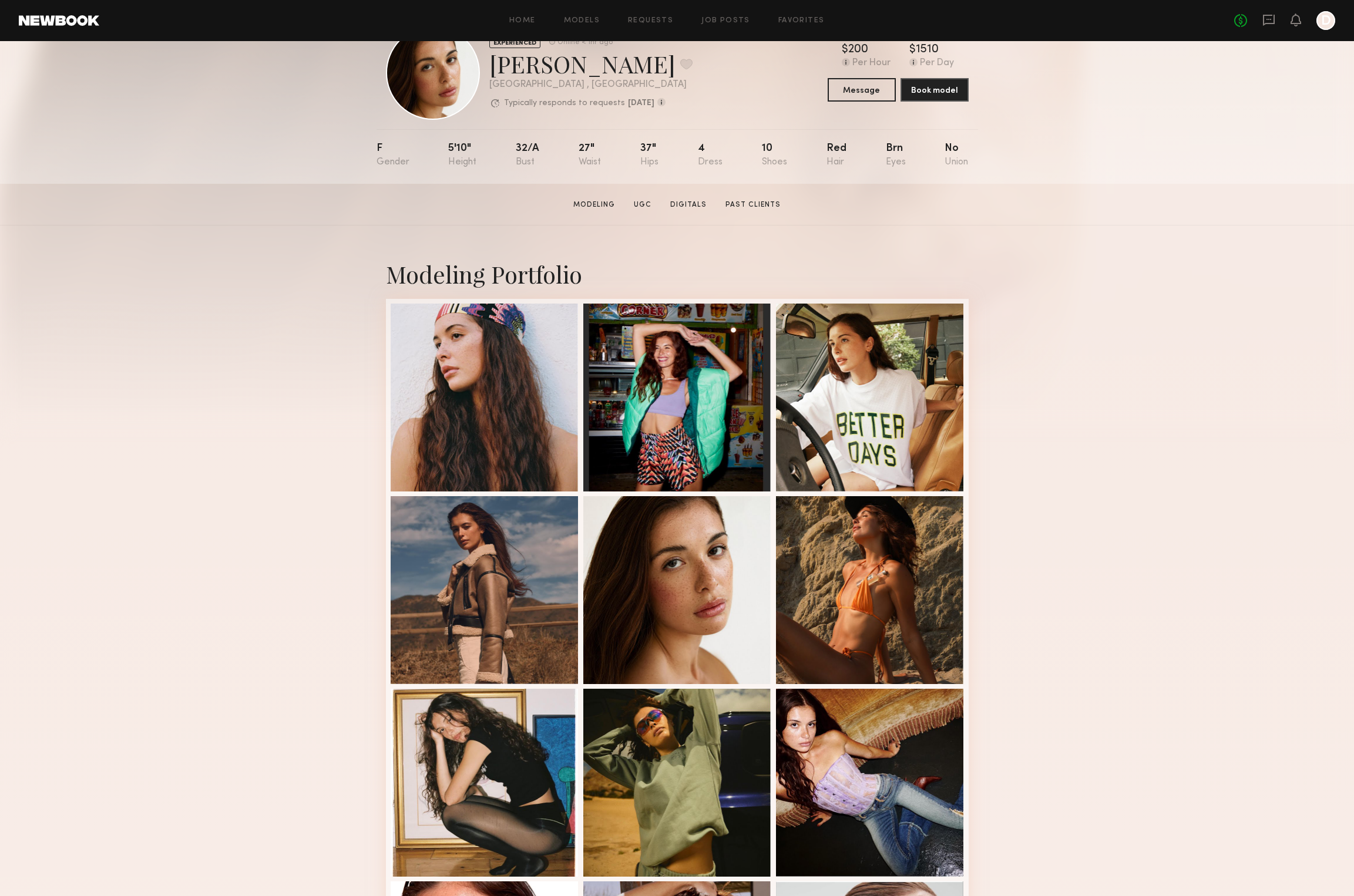
scroll to position [137, 0]
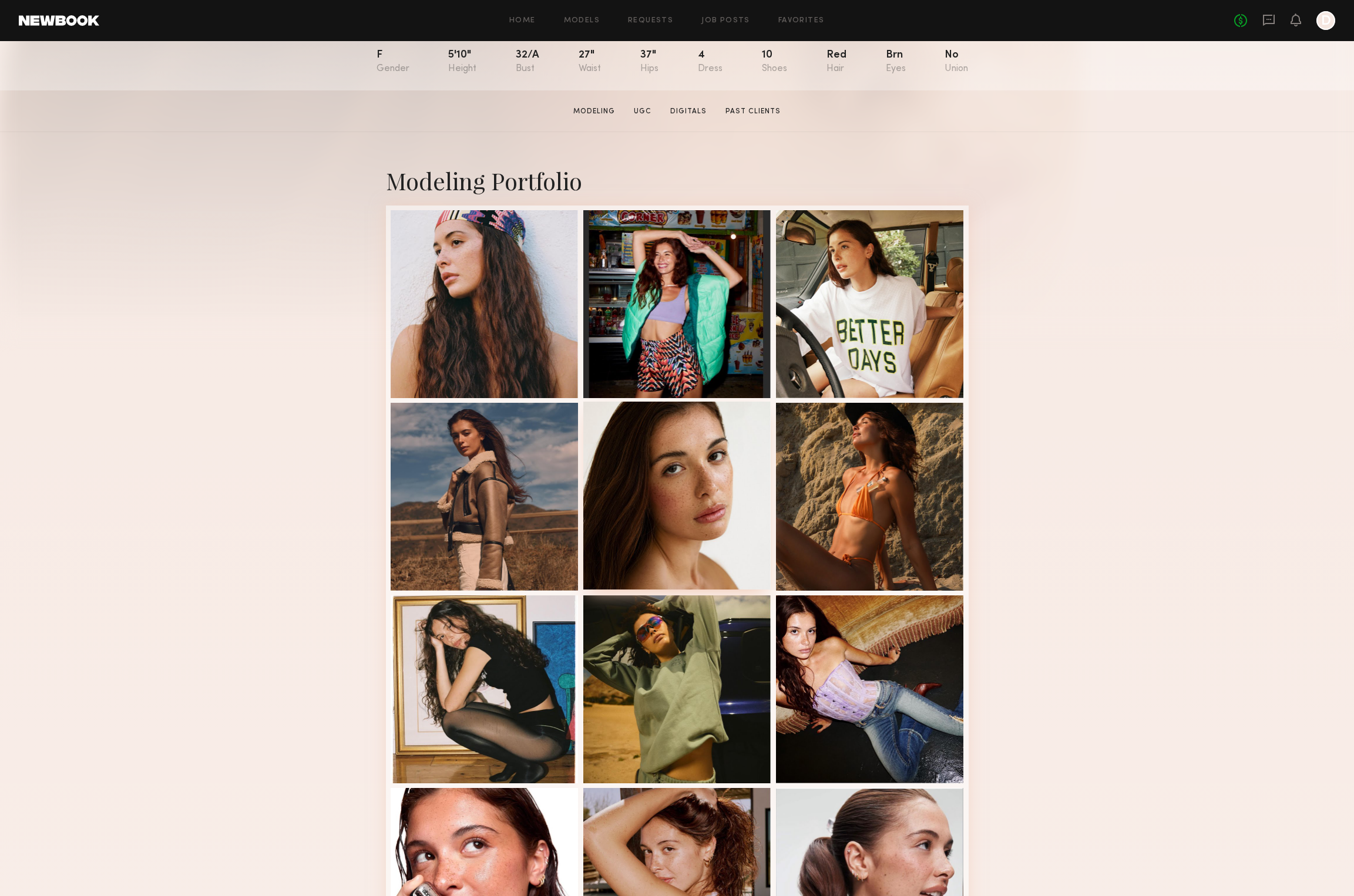
click at [672, 524] on div at bounding box center [677, 495] width 188 height 188
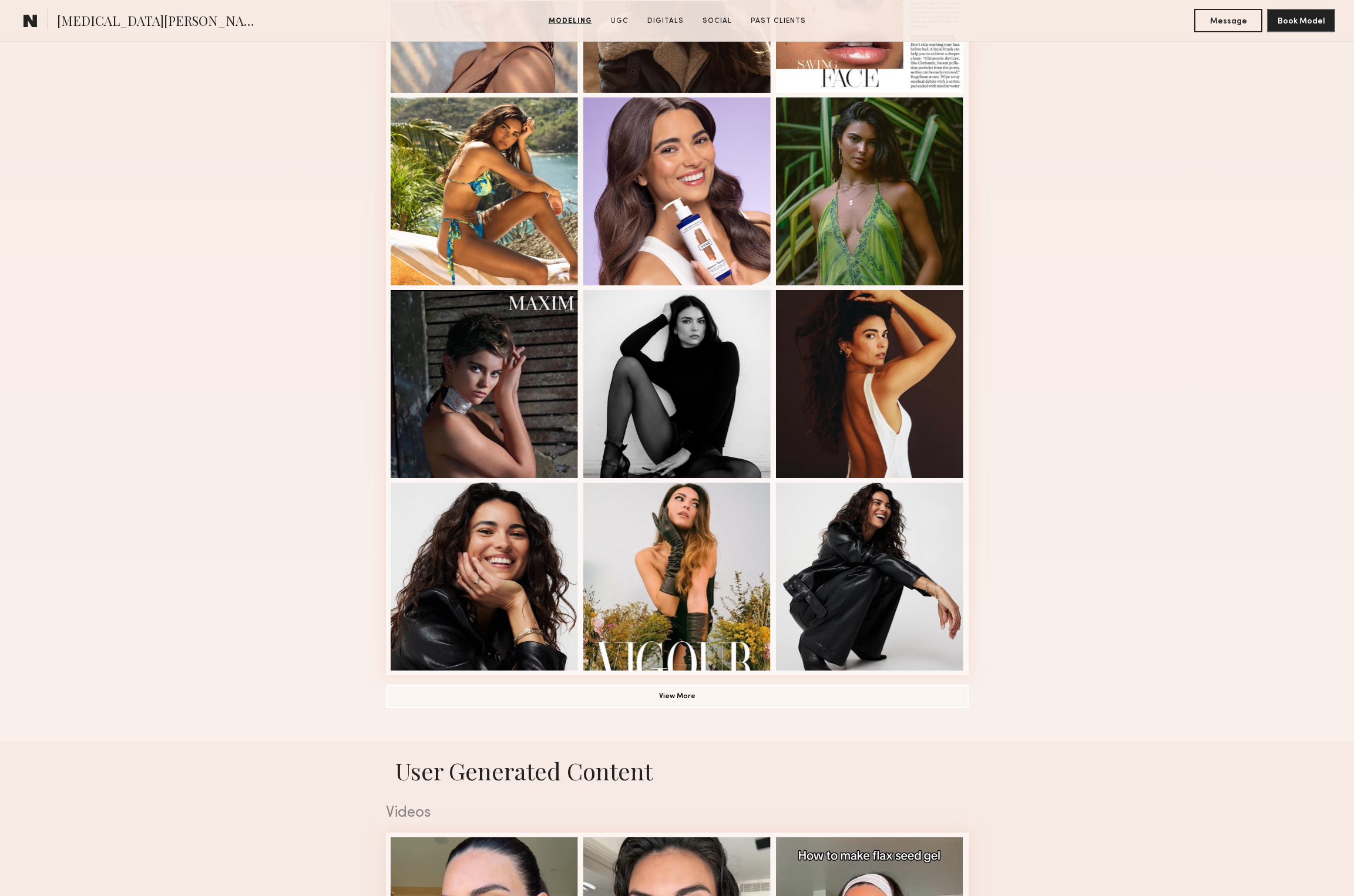
scroll to position [453, 0]
click at [528, 586] on div at bounding box center [484, 575] width 188 height 188
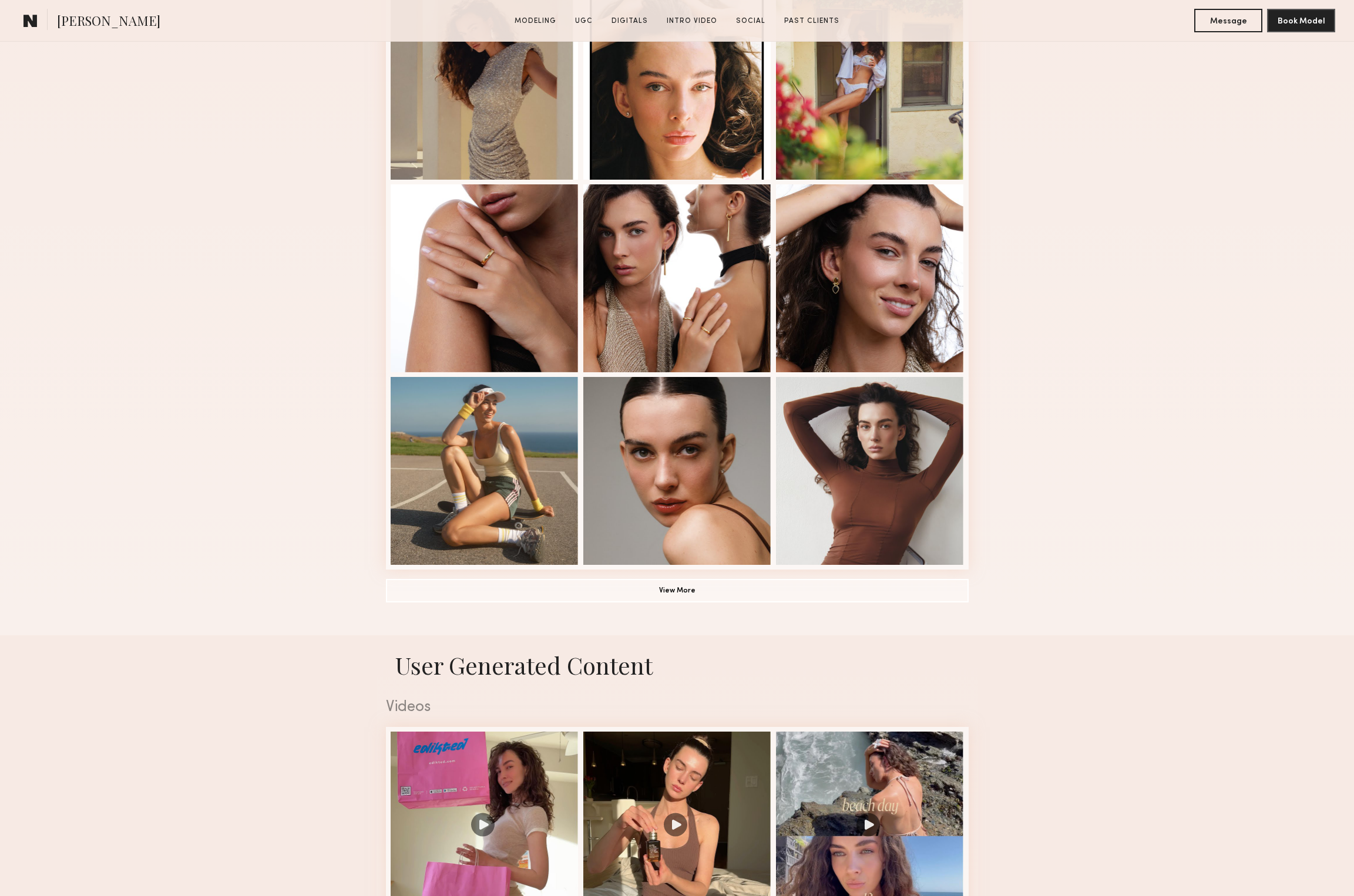
scroll to position [550, 0]
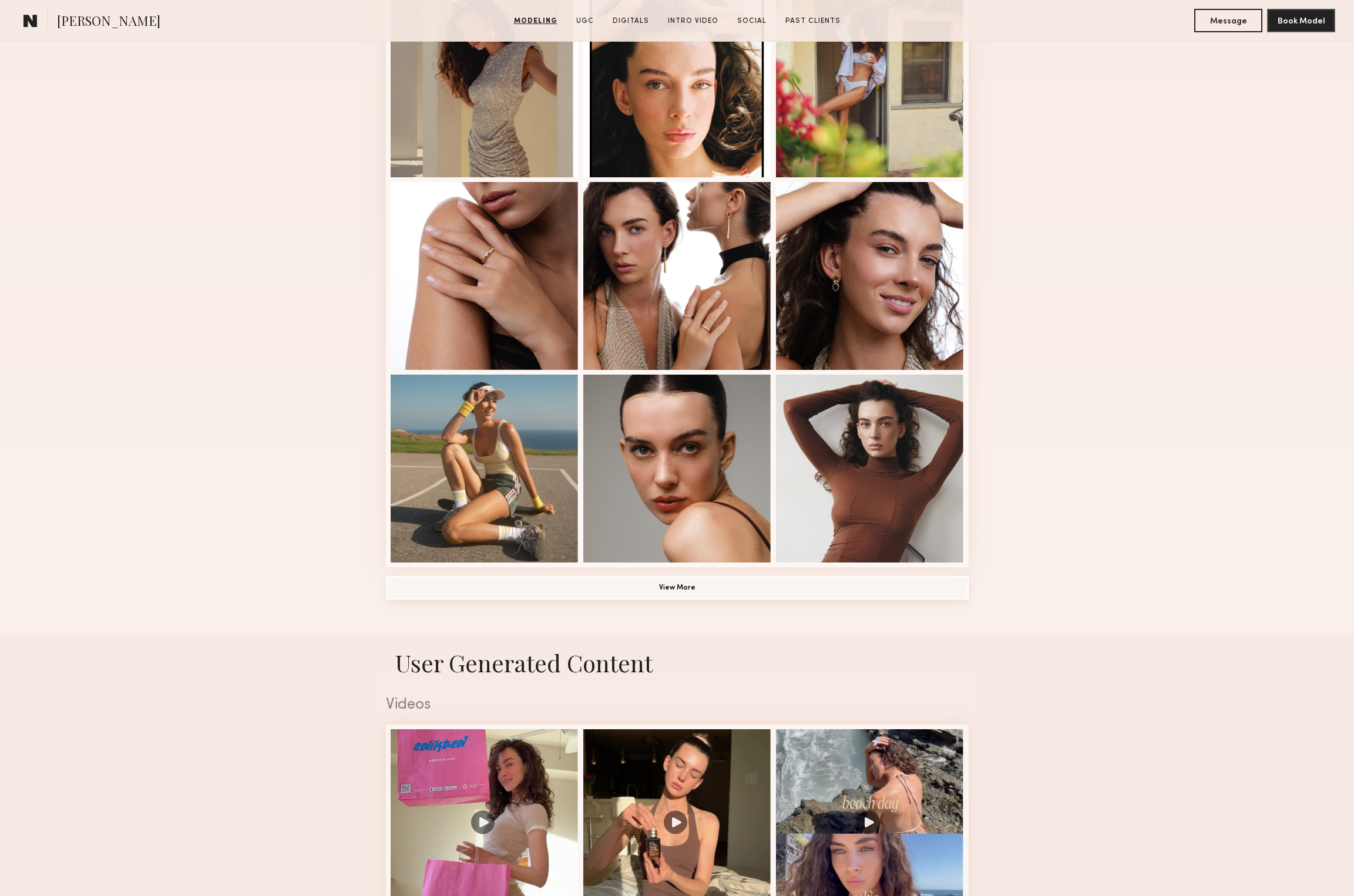
click at [603, 584] on button "View More" at bounding box center [677, 588] width 583 height 24
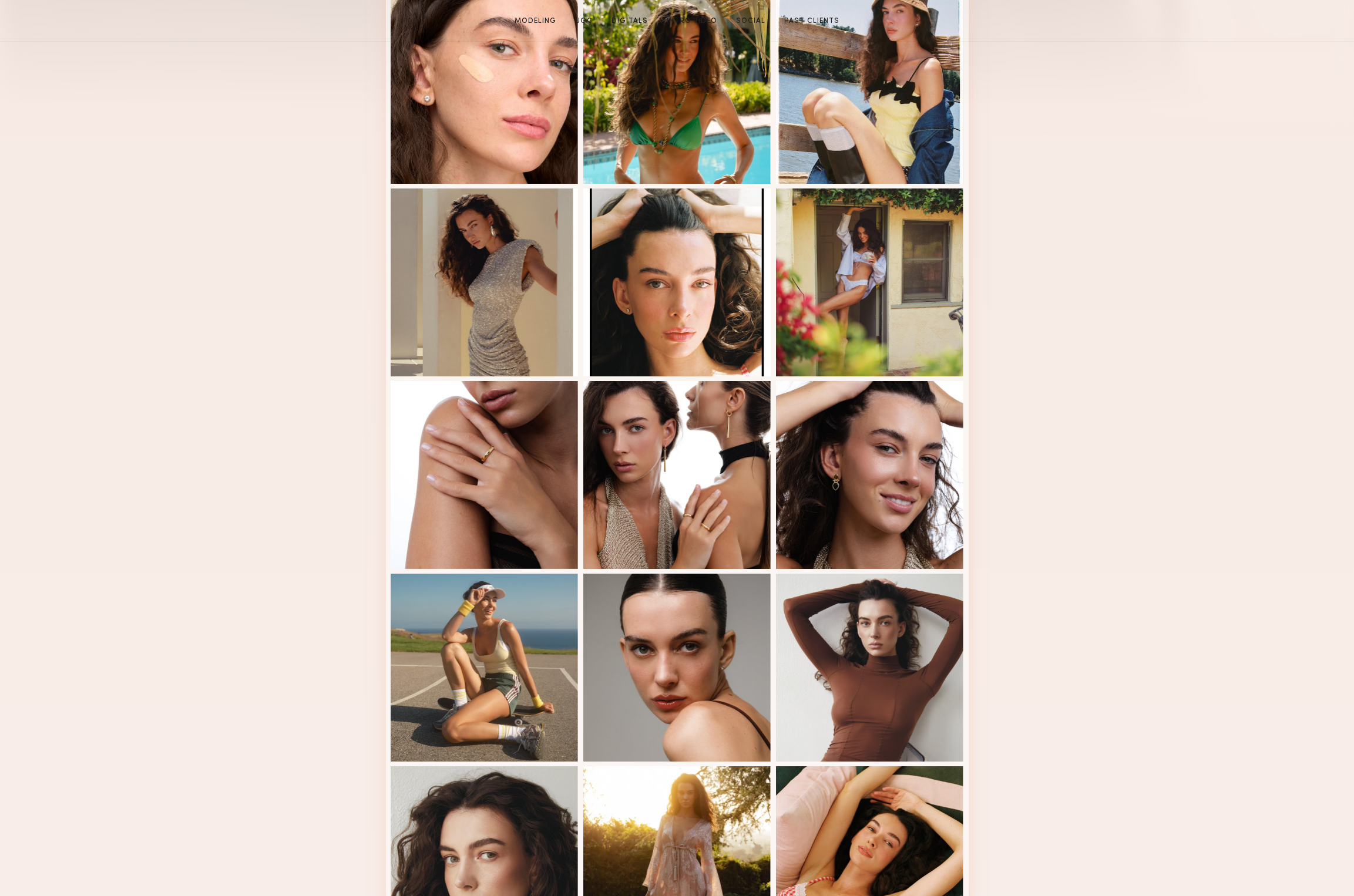
scroll to position [959, 0]
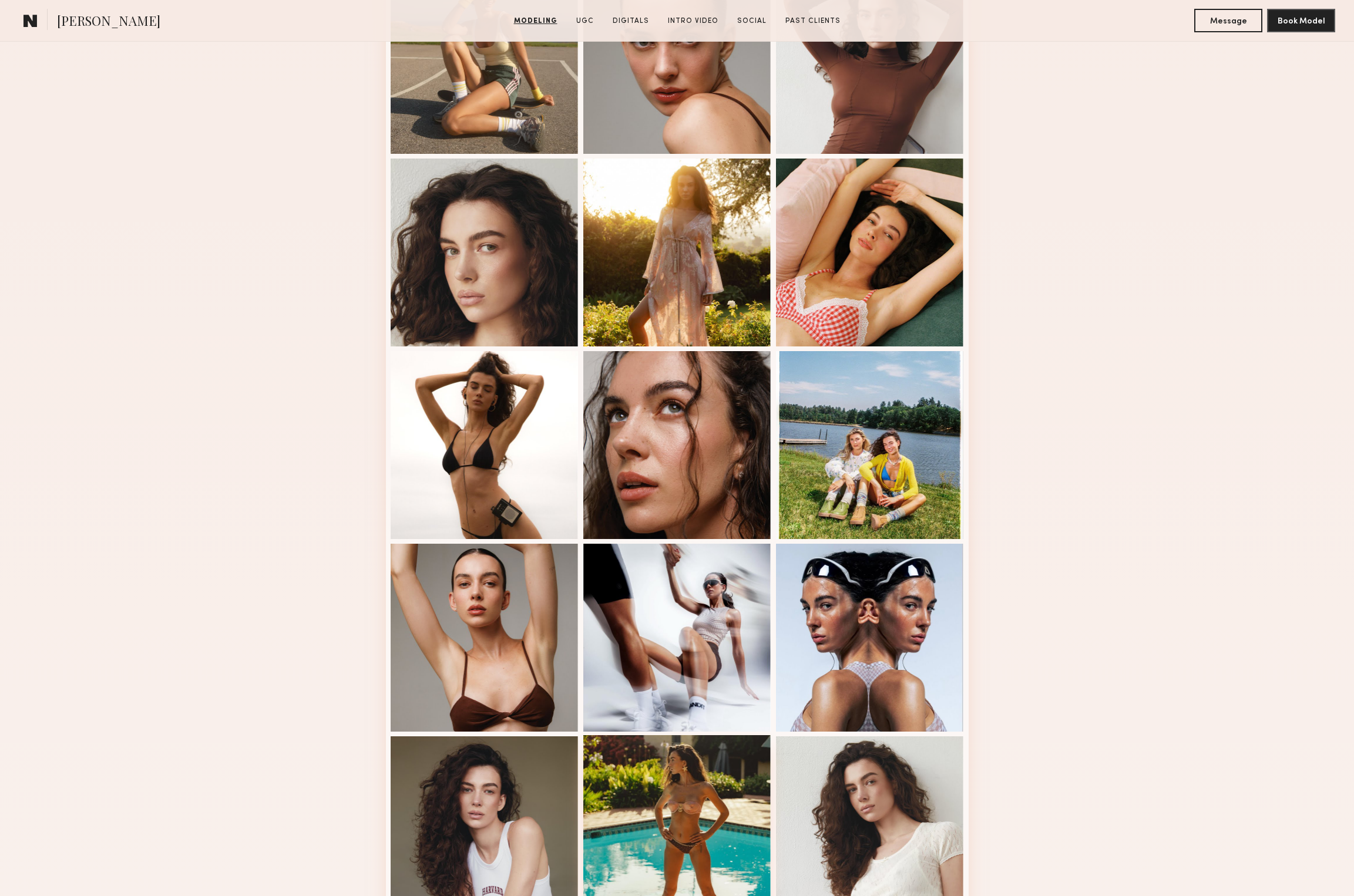
click at [673, 784] on div at bounding box center [677, 829] width 188 height 188
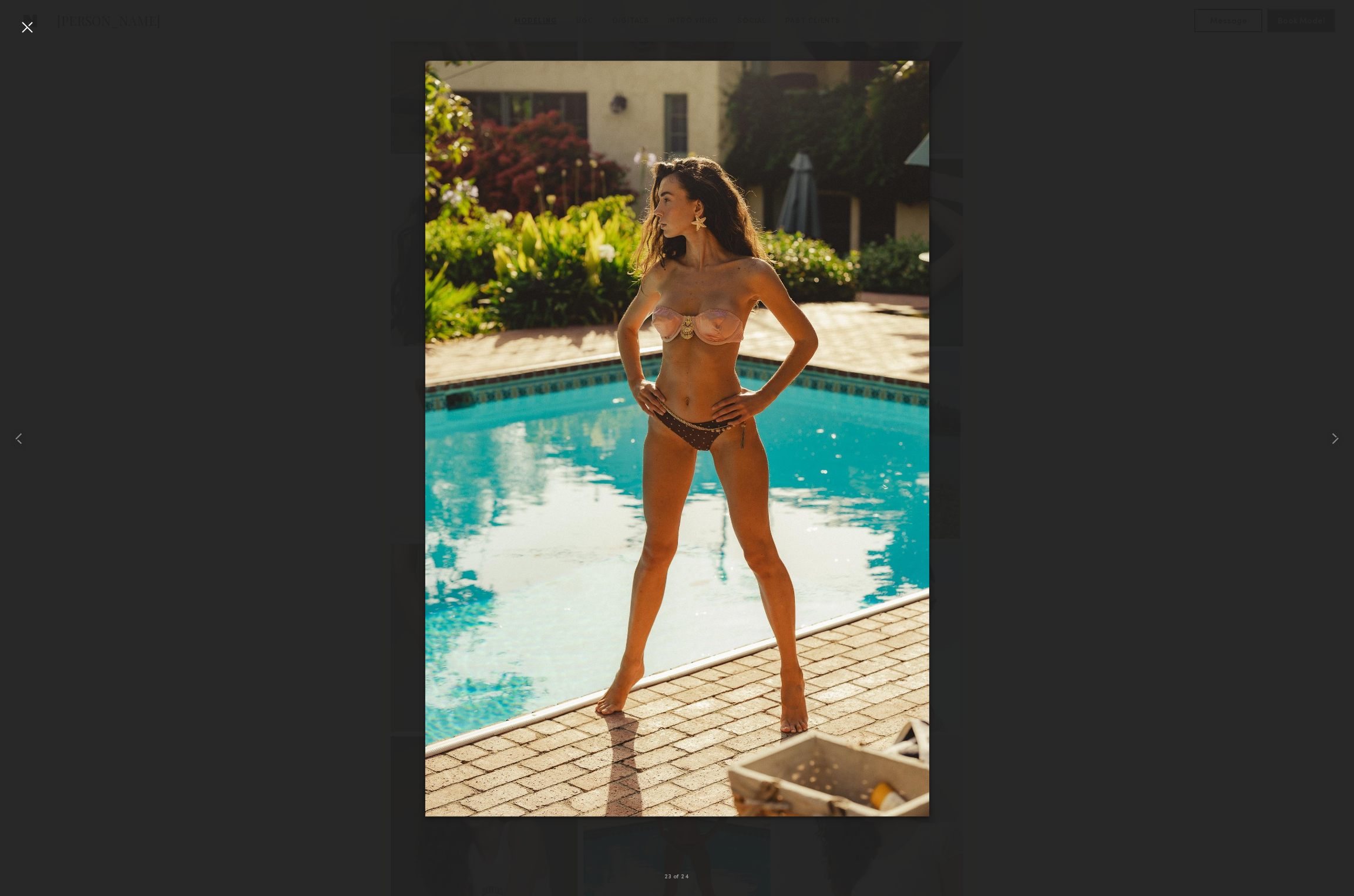
click at [302, 493] on div at bounding box center [677, 438] width 1354 height 839
click at [30, 26] on div at bounding box center [27, 27] width 19 height 19
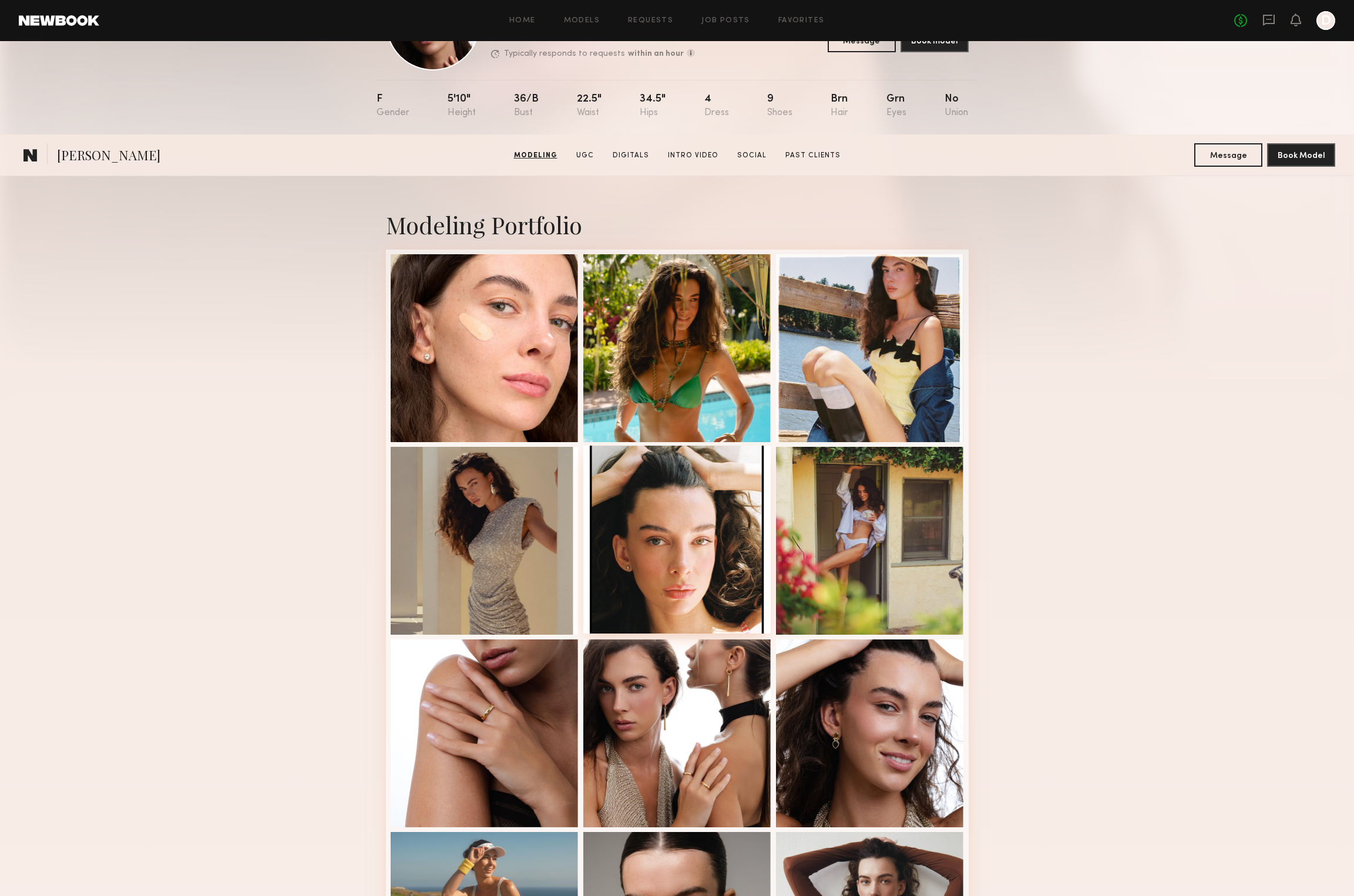
scroll to position [55, 0]
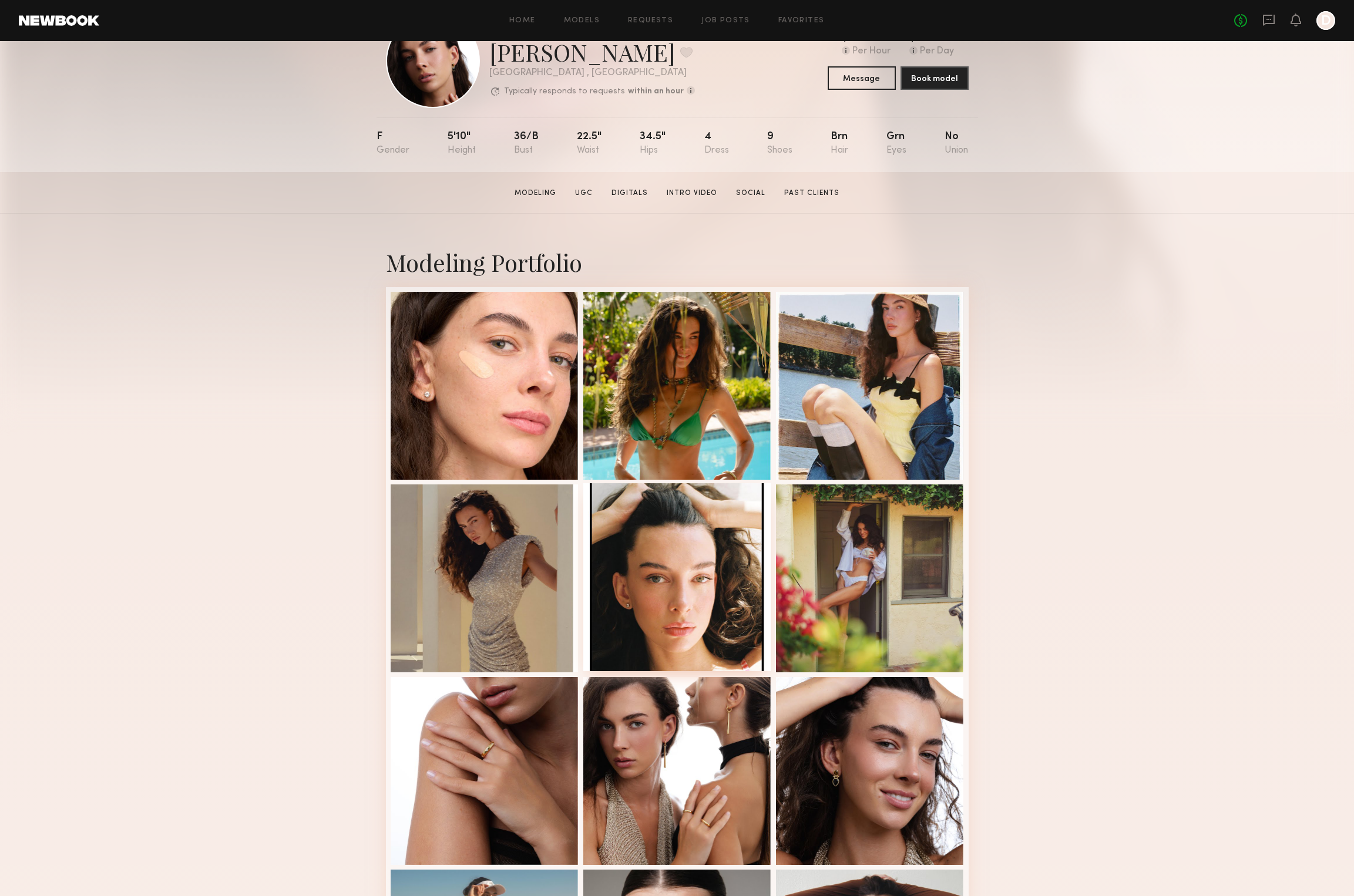
click at [670, 592] on div at bounding box center [677, 577] width 188 height 188
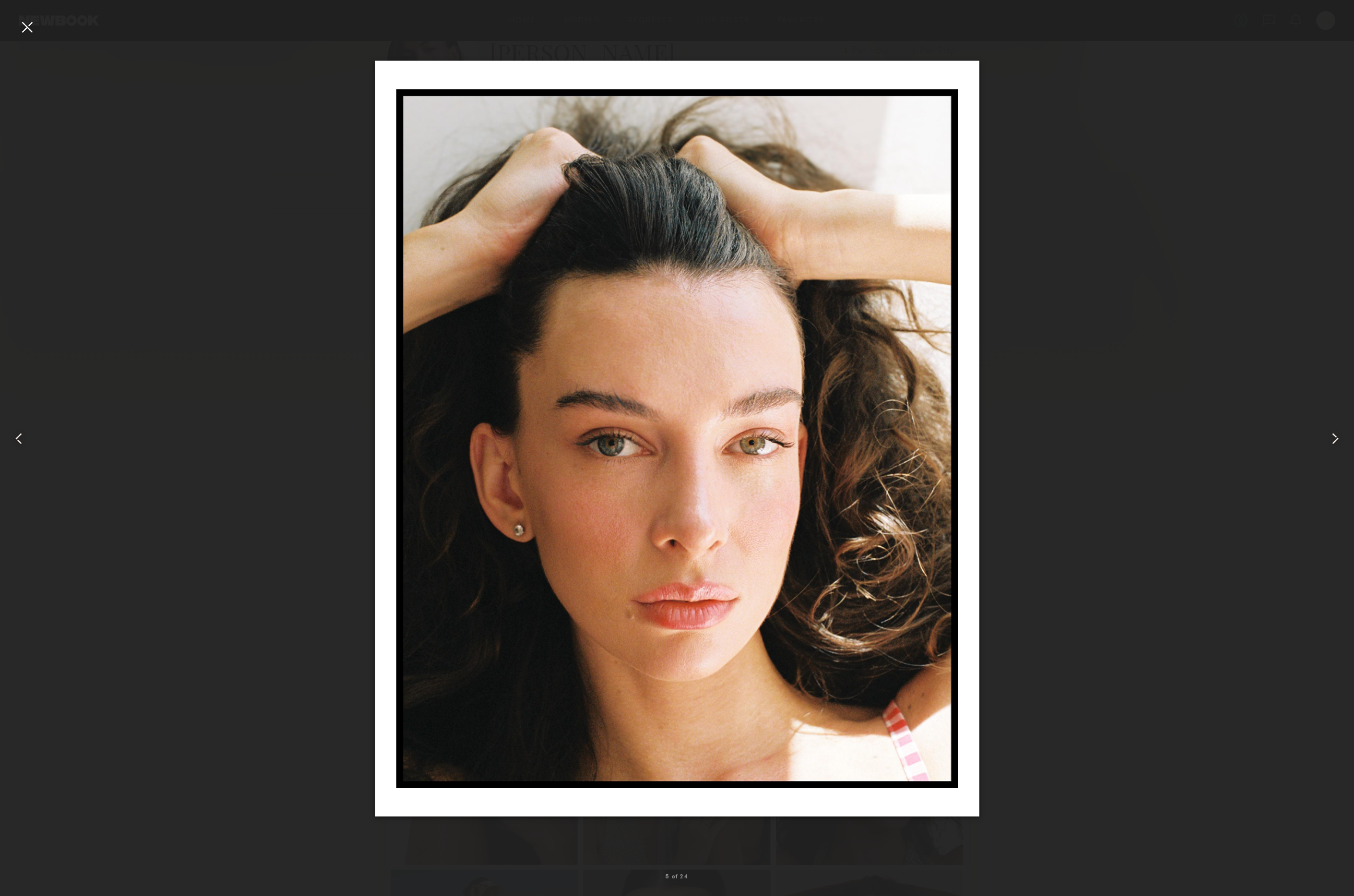
click at [19, 27] on div at bounding box center [27, 27] width 19 height 19
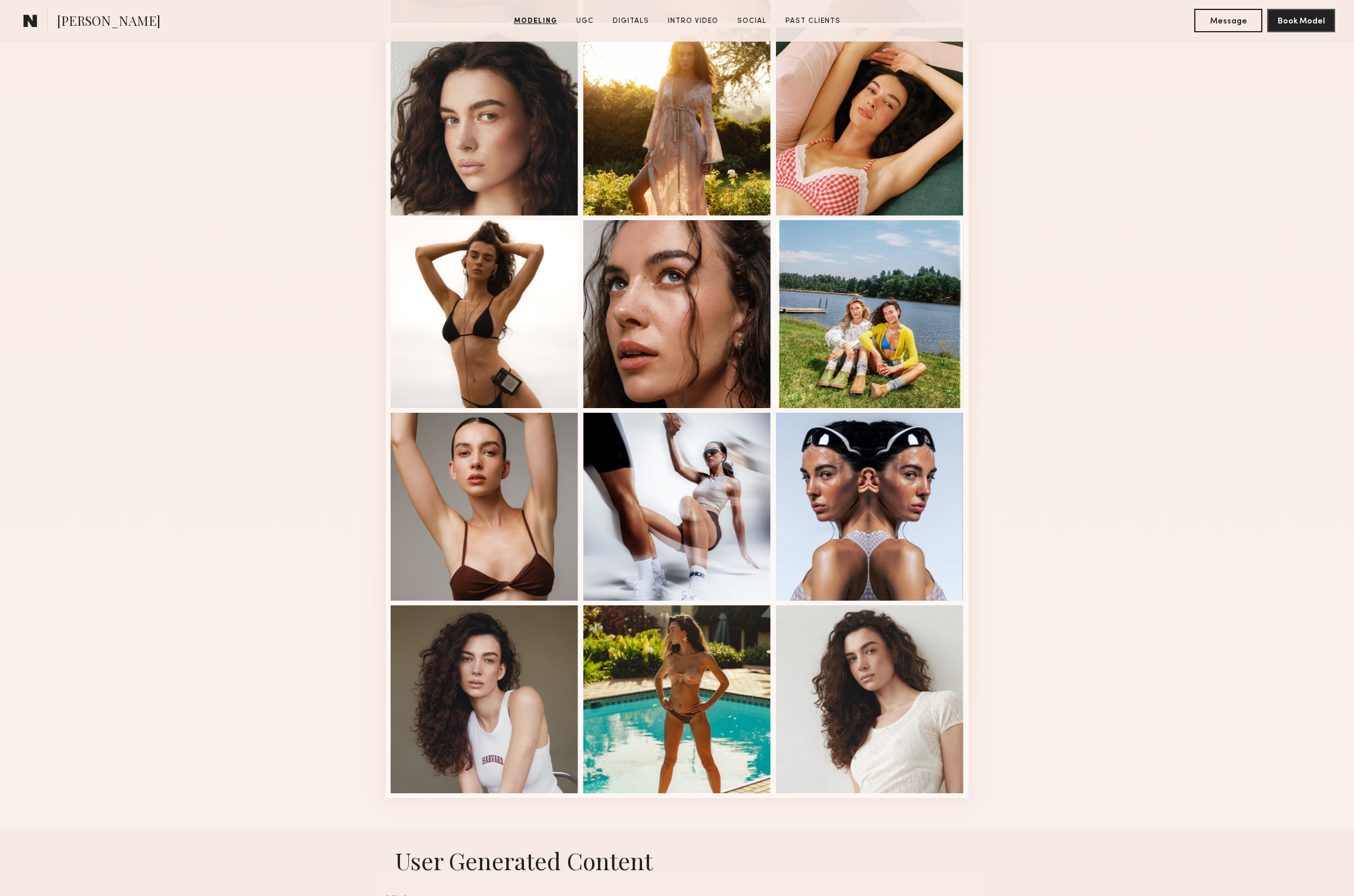
scroll to position [1148, 0]
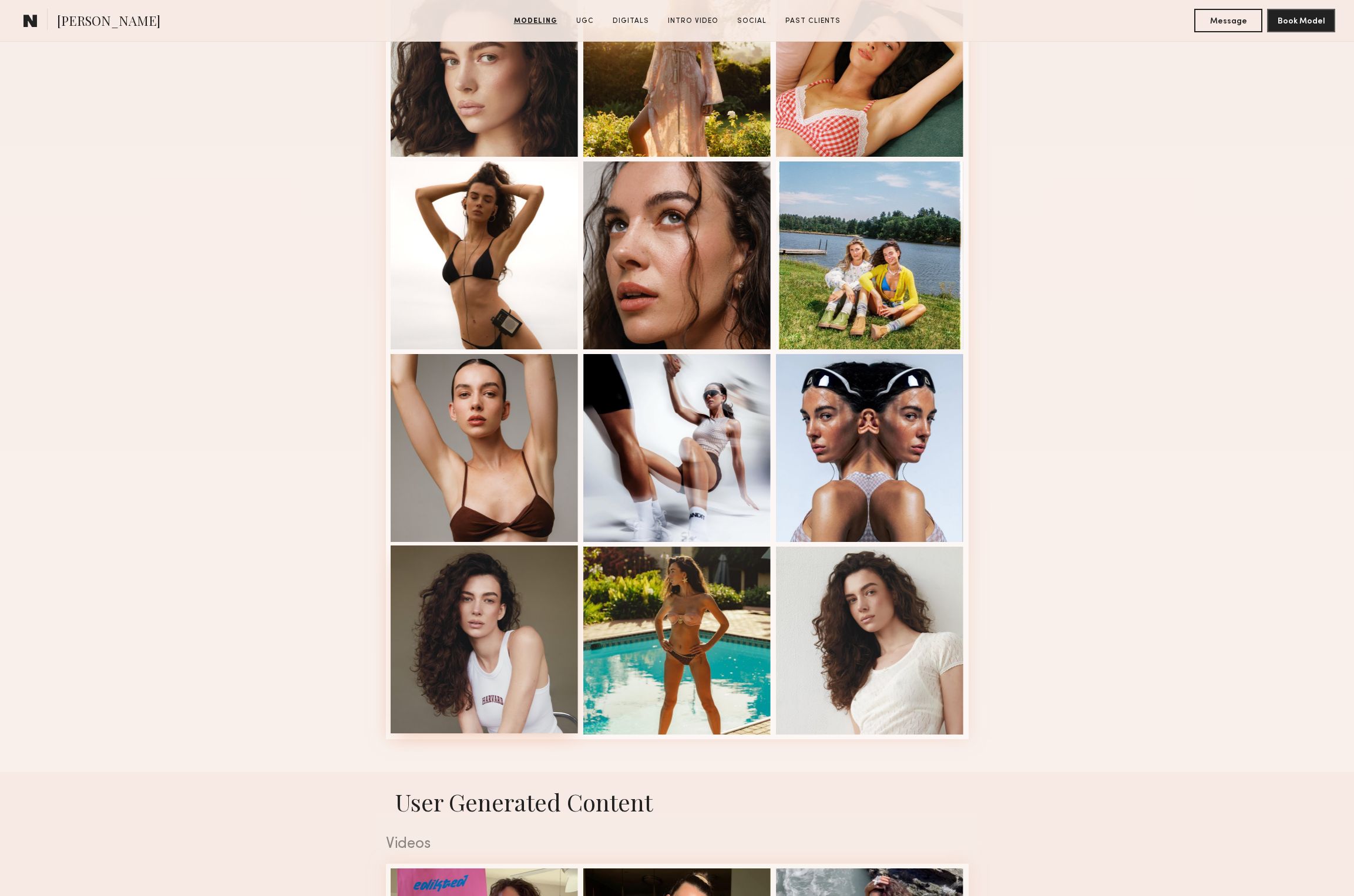
click at [483, 631] on div at bounding box center [484, 639] width 188 height 188
